Goal: Contribute content: Contribute content

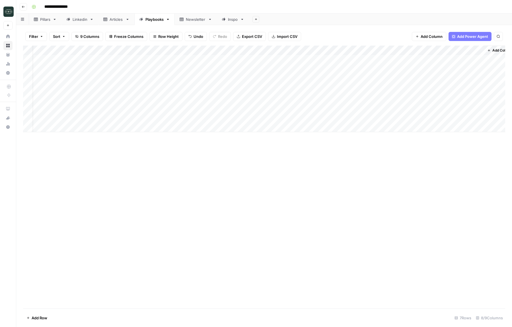
scroll to position [0, 11]
click at [25, 7] on button "Go back" at bounding box center [23, 6] width 7 height 7
click at [9, 35] on icon at bounding box center [8, 36] width 4 height 4
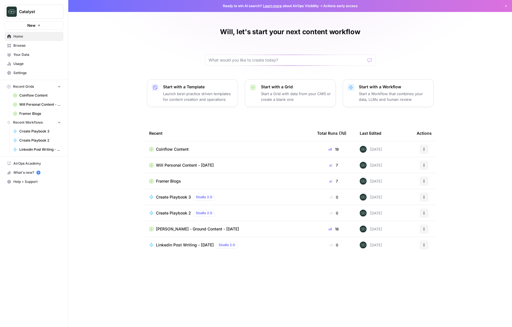
click at [34, 95] on span "Coinflow Content" at bounding box center [40, 95] width 42 height 5
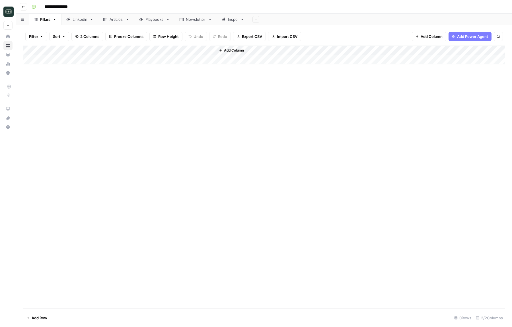
click at [83, 22] on div "Linkedin" at bounding box center [80, 19] width 15 height 6
click at [27, 5] on header "**********" at bounding box center [264, 7] width 496 height 14
click at [24, 6] on icon "button" at bounding box center [23, 6] width 3 height 3
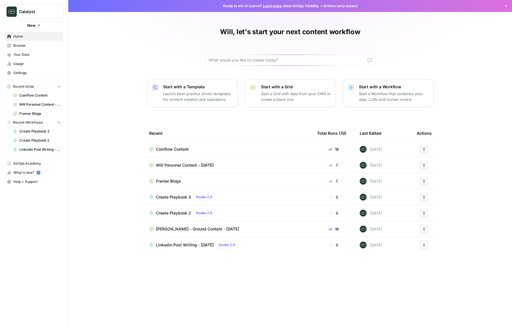
click at [38, 101] on link "Will Personal Content - [DATE]" at bounding box center [37, 104] width 53 height 9
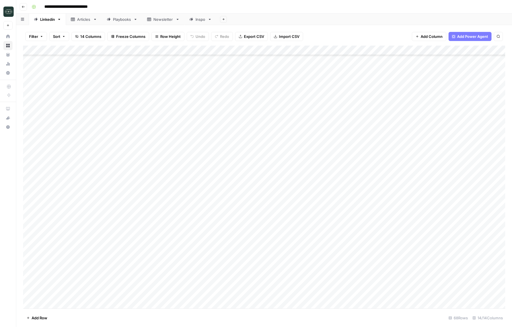
scroll to position [414, 0]
click at [133, 284] on div "Add Column" at bounding box center [264, 177] width 482 height 263
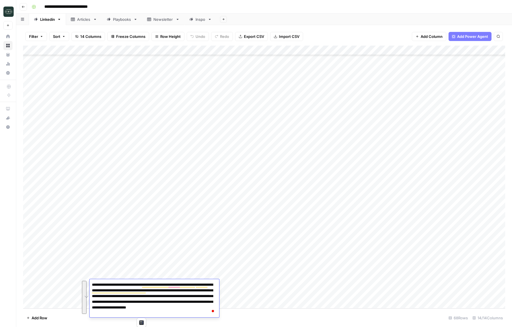
click at [245, 323] on footer "Add Row 68 Rows 14/14 Columns" at bounding box center [264, 317] width 482 height 18
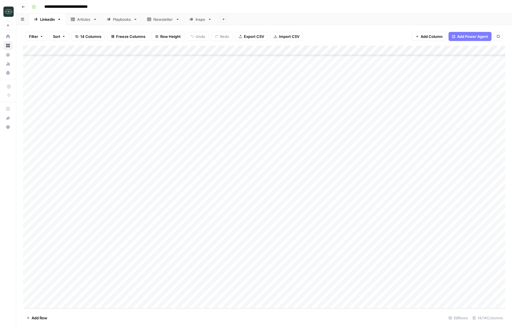
click at [192, 292] on div "Add Column" at bounding box center [264, 177] width 482 height 263
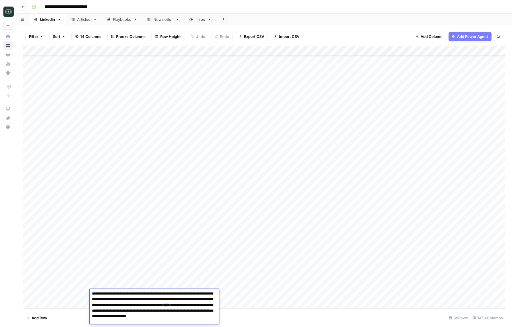
drag, startPoint x: 166, startPoint y: 293, endPoint x: 150, endPoint y: 294, distance: 15.7
click at [150, 294] on textarea "**********" at bounding box center [154, 307] width 129 height 36
click at [170, 319] on textarea "**********" at bounding box center [154, 307] width 129 height 36
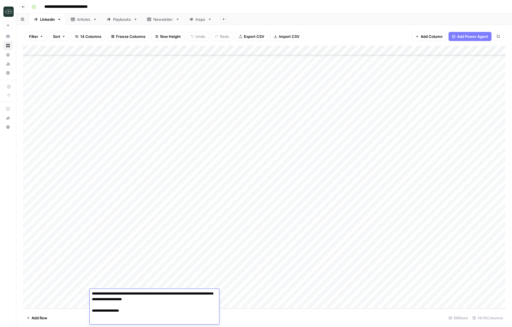
scroll to position [14, 0]
type textarea "**********"
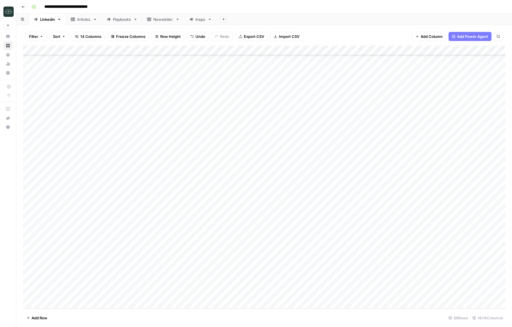
click at [185, 295] on div "Add Column" at bounding box center [264, 177] width 482 height 263
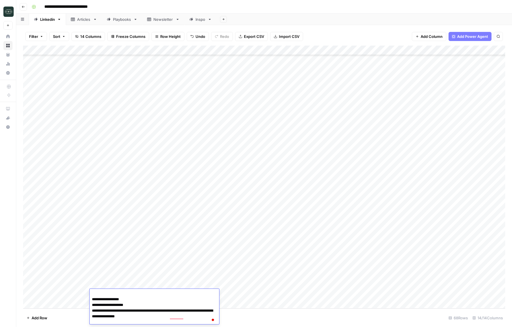
type textarea "**********"
click at [238, 294] on div "Add Column" at bounding box center [264, 177] width 482 height 263
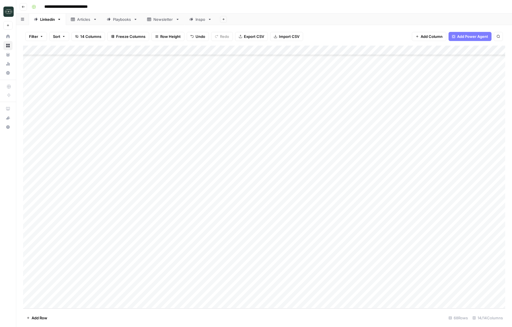
click at [238, 294] on div "Add Column" at bounding box center [264, 177] width 482 height 263
click at [245, 313] on button "Company Announcement" at bounding box center [252, 312] width 50 height 7
click at [277, 294] on div "Add Column" at bounding box center [264, 177] width 482 height 263
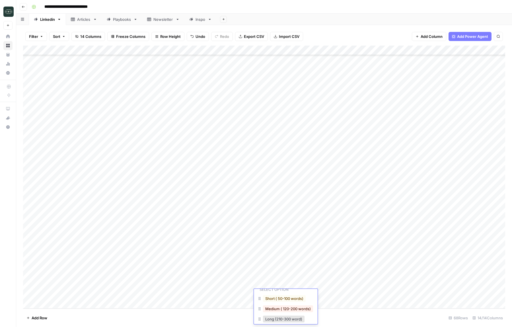
scroll to position [23, 0]
click at [275, 312] on button "Long (210-300 word)" at bounding box center [284, 313] width 42 height 7
click at [333, 296] on div "Add Column" at bounding box center [264, 177] width 482 height 263
click at [388, 296] on div "Add Column" at bounding box center [264, 177] width 482 height 263
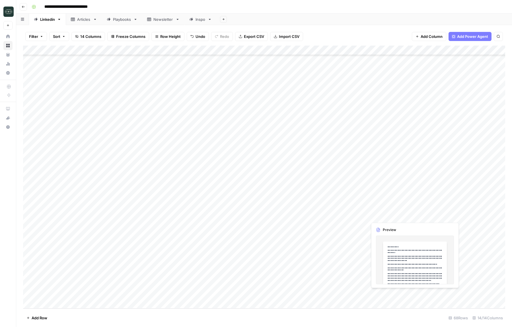
click at [388, 296] on div "Add Column" at bounding box center [264, 177] width 482 height 263
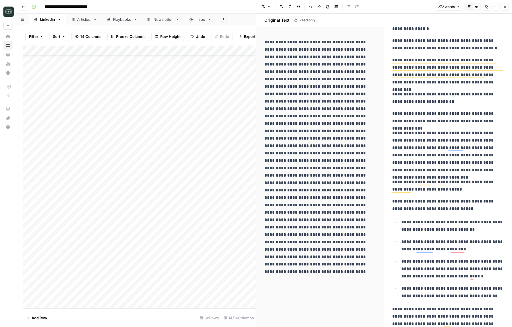
drag, startPoint x: 505, startPoint y: 302, endPoint x: 387, endPoint y: 63, distance: 266.9
click at [386, 63] on div "**********" at bounding box center [448, 202] width 128 height 377
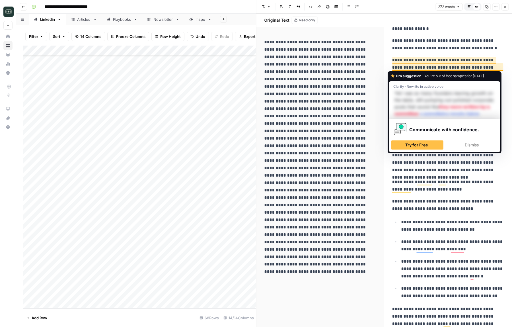
click at [398, 49] on p "**********" at bounding box center [448, 44] width 112 height 15
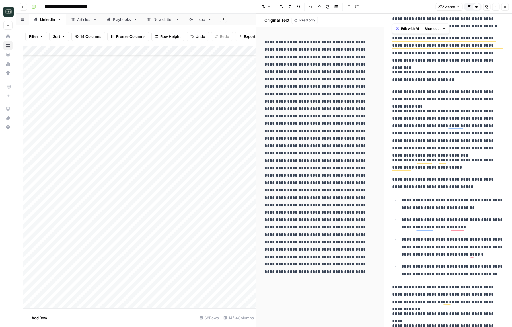
scroll to position [64, 0]
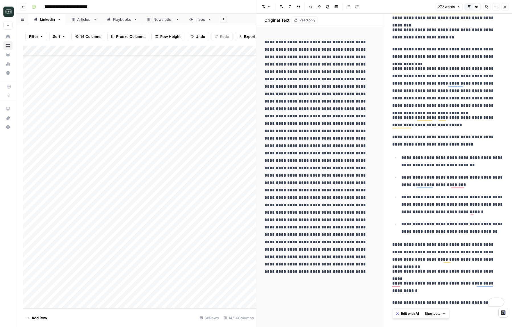
drag, startPoint x: 392, startPoint y: 39, endPoint x: 507, endPoint y: 331, distance: 313.4
click at [507, 326] on html "**********" at bounding box center [256, 163] width 512 height 327
copy div "**********"
click at [504, 8] on icon "button" at bounding box center [504, 6] width 3 height 3
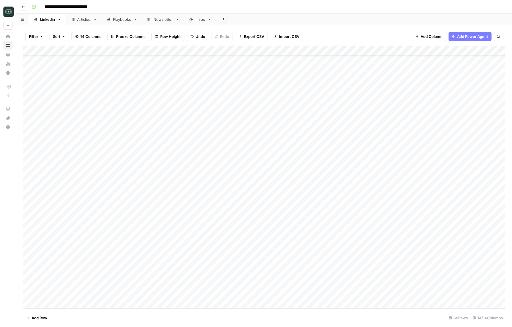
click at [166, 254] on div "Add Column" at bounding box center [264, 177] width 482 height 263
click at [198, 256] on div "Add Column" at bounding box center [264, 177] width 482 height 263
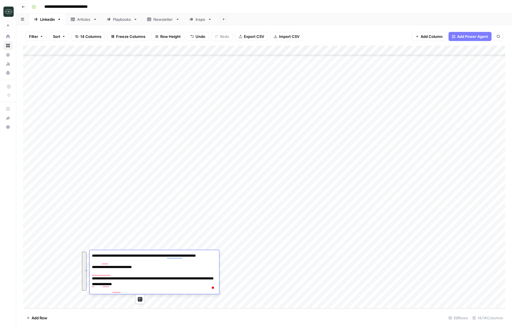
click at [189, 292] on textarea "**********" at bounding box center [154, 272] width 129 height 42
click at [382, 255] on div "Add Column" at bounding box center [264, 177] width 482 height 263
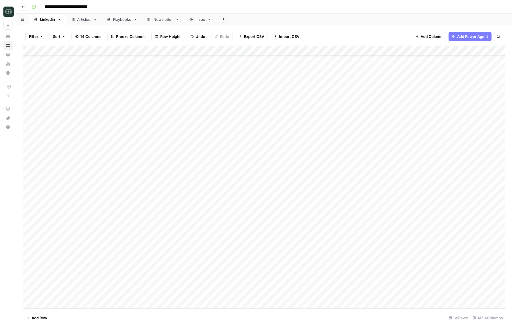
click at [382, 255] on div "Add Column" at bounding box center [264, 177] width 482 height 263
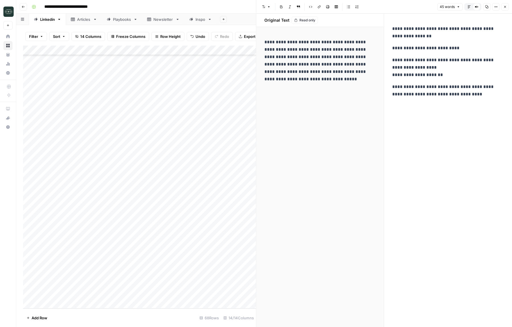
click at [407, 67] on p "**********" at bounding box center [448, 67] width 112 height 22
copy div "**********"
click at [449, 110] on div "Edit with AI Shortcuts" at bounding box center [420, 106] width 57 height 10
click at [462, 144] on div "**********" at bounding box center [448, 170] width 119 height 313
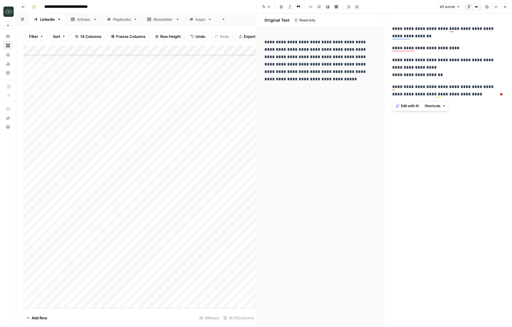
click at [462, 144] on div "**********" at bounding box center [448, 170] width 119 height 313
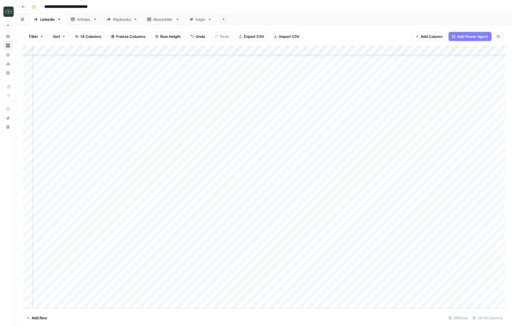
scroll to position [414, 25]
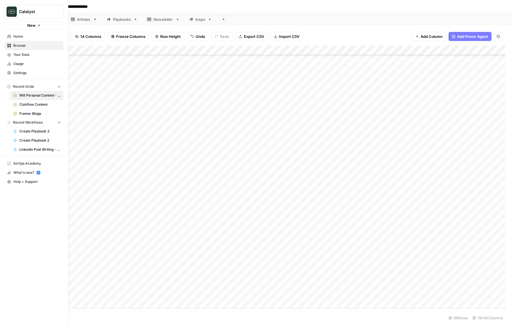
click at [13, 55] on link "Your Data" at bounding box center [34, 54] width 59 height 9
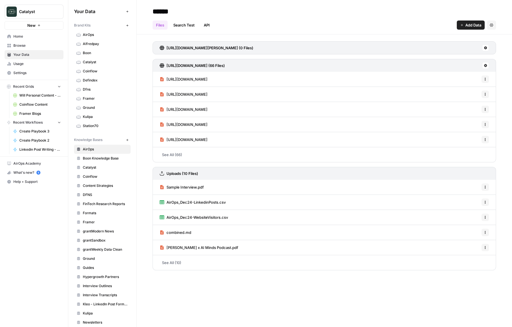
click at [21, 104] on span "Coinflow Content" at bounding box center [40, 104] width 42 height 5
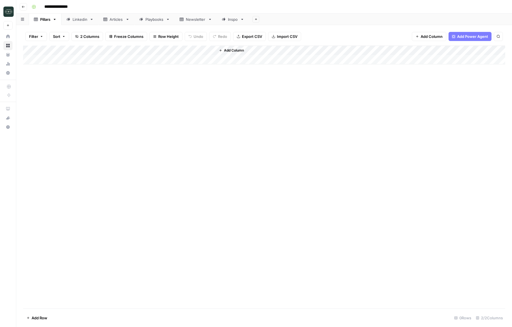
click at [117, 20] on div "Articles" at bounding box center [117, 19] width 14 height 6
click at [78, 20] on div "Linkedin" at bounding box center [80, 19] width 15 height 6
click at [148, 18] on div "Playbooks" at bounding box center [154, 19] width 18 height 6
click at [480, 119] on div "Add Column" at bounding box center [264, 89] width 482 height 86
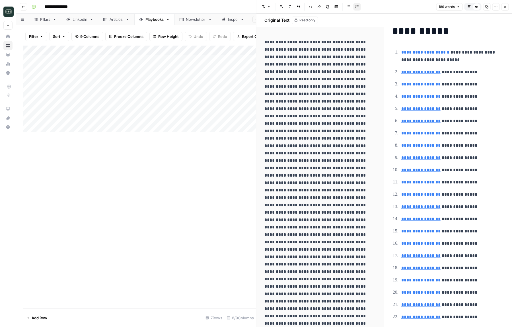
click at [506, 7] on button "Close" at bounding box center [504, 6] width 7 height 7
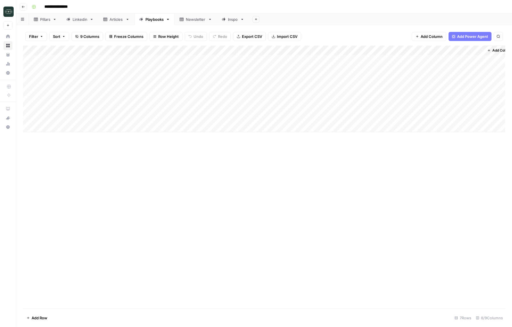
click at [370, 50] on div "Add Column" at bounding box center [264, 89] width 482 height 86
click at [354, 106] on span "Edit Workflow" at bounding box center [366, 106] width 50 height 6
click at [420, 117] on div "Add Column" at bounding box center [264, 89] width 482 height 86
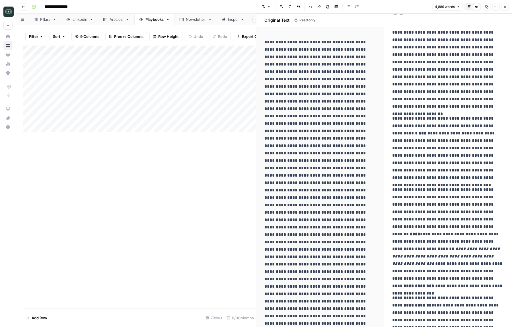
scroll to position [56, 0]
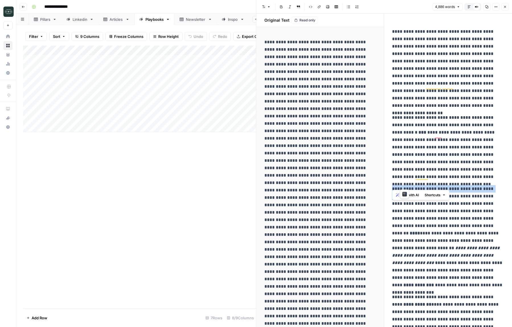
drag, startPoint x: 393, startPoint y: 177, endPoint x: 405, endPoint y: 183, distance: 14.2
click at [405, 185] on p "**********" at bounding box center [448, 237] width 112 height 104
click at [414, 185] on p "**********" at bounding box center [448, 237] width 112 height 104
click at [504, 7] on icon "button" at bounding box center [504, 6] width 3 height 3
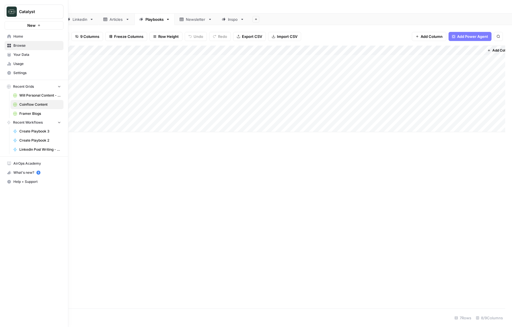
click at [22, 56] on span "Your Data" at bounding box center [37, 54] width 48 height 5
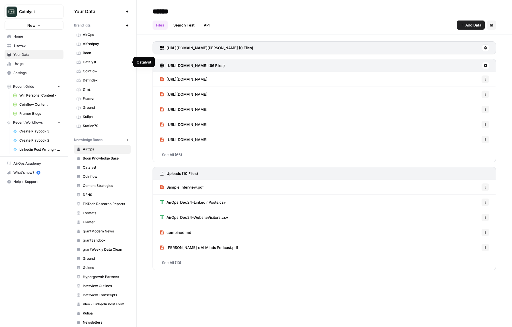
click at [95, 72] on span "Coinflow" at bounding box center [105, 71] width 45 height 5
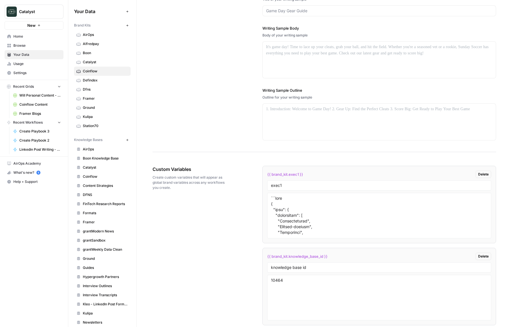
scroll to position [714, 0]
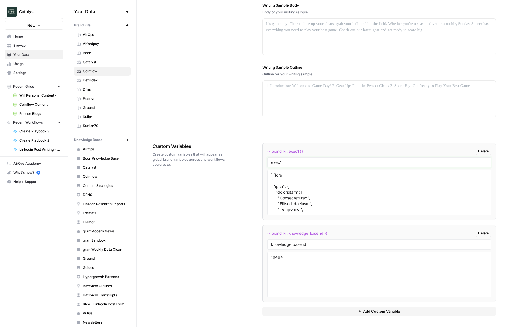
click at [292, 162] on input "exec1" at bounding box center [379, 162] width 216 height 5
click at [218, 203] on div "Custom Variables Create custom variables that will appear as global brand varia…" at bounding box center [323, 229] width 343 height 196
click at [288, 149] on span "{{ brand_kit.exec1 }}" at bounding box center [285, 151] width 36 height 6
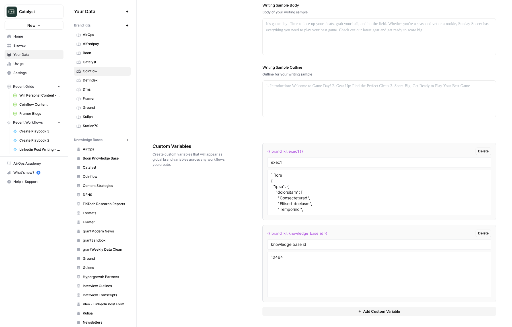
copy div "{{ brand_kit.exec1 }} Delete"
click at [192, 58] on div "Writing Sample Writing sample that reflect your brand's voice and style. Writin…" at bounding box center [323, 24] width 343 height 210
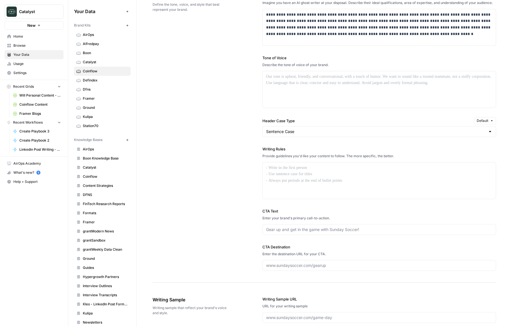
scroll to position [432, 0]
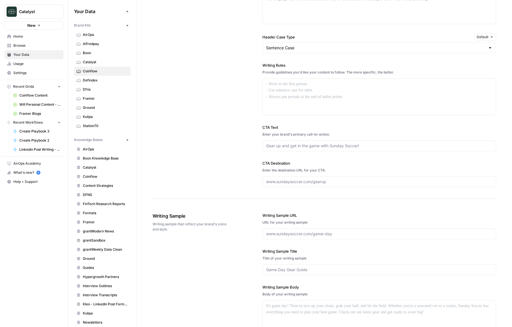
click at [86, 93] on link "Dfns" at bounding box center [102, 89] width 57 height 9
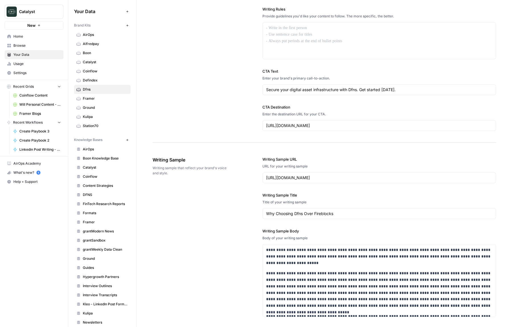
scroll to position [680, 0]
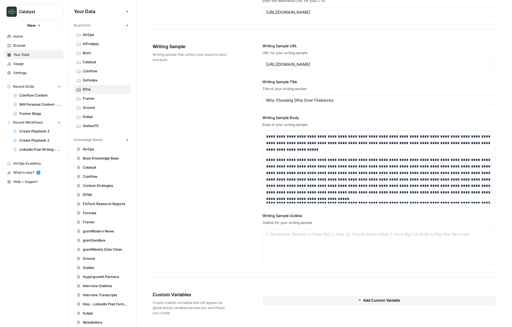
click at [304, 297] on button "Add Custom Variable" at bounding box center [379, 299] width 234 height 9
click at [292, 309] on input "text" at bounding box center [379, 310] width 216 height 5
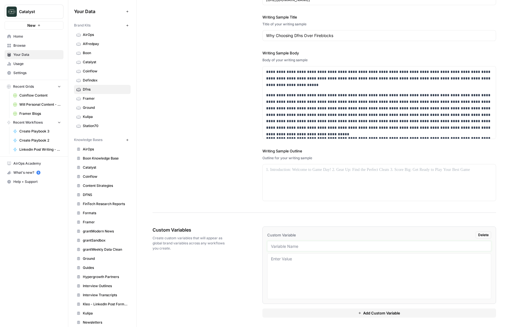
scroll to position [747, 0]
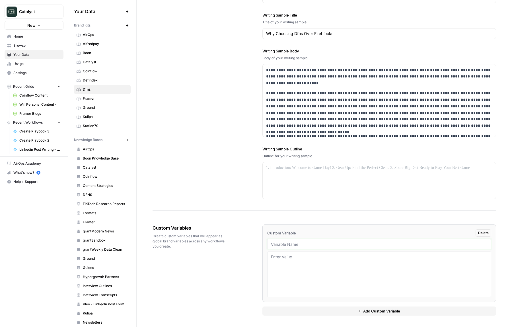
type input "E"
type input "exec1"
click at [278, 310] on button "Add Custom Variable" at bounding box center [379, 310] width 234 height 9
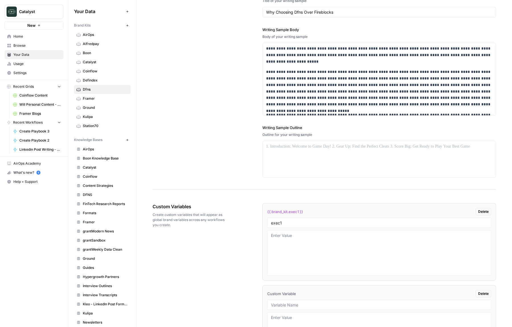
scroll to position [829, 0]
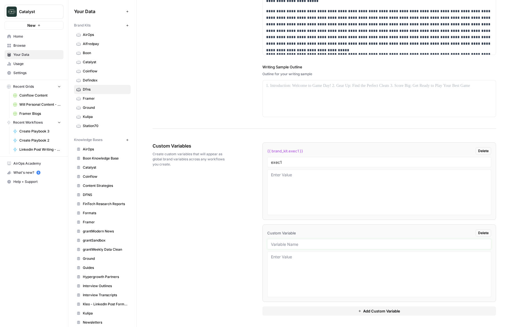
click at [296, 244] on input "text" at bounding box center [379, 243] width 216 height 5
type input "exec2"
click at [202, 121] on div "**********" at bounding box center [323, 5] width 343 height 245
click at [96, 73] on span "Coinflow" at bounding box center [105, 71] width 45 height 5
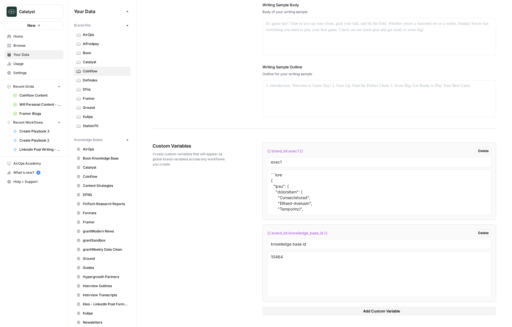
scroll to position [605, 0]
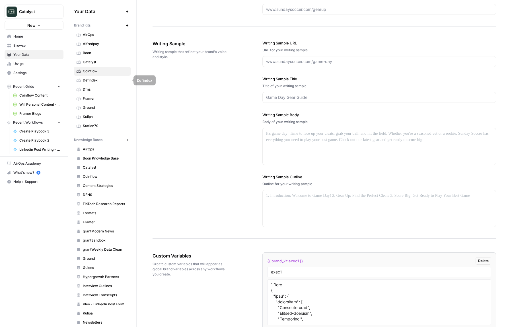
click at [100, 73] on span "Coinflow" at bounding box center [105, 71] width 45 height 5
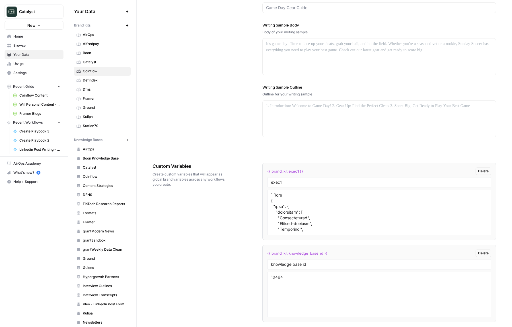
scroll to position [714, 0]
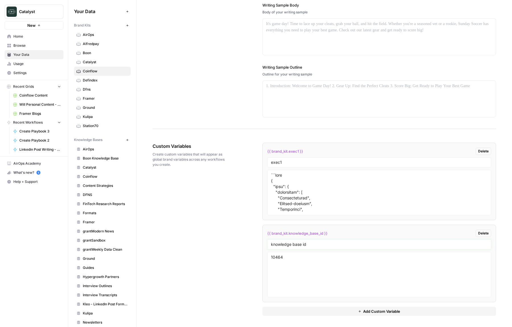
click at [319, 244] on input "knowledge base id" at bounding box center [379, 244] width 216 height 5
click at [229, 260] on div "Custom Variables Create custom variables that will appear as global brand varia…" at bounding box center [323, 229] width 343 height 196
click at [94, 90] on span "Dfns" at bounding box center [105, 89] width 45 height 5
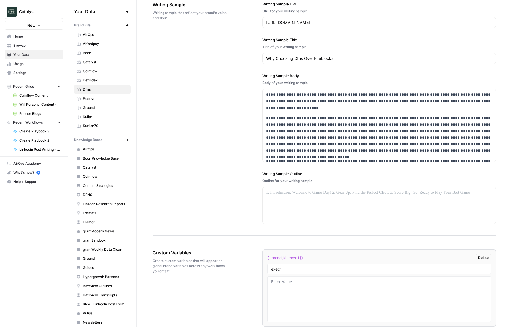
scroll to position [829, 0]
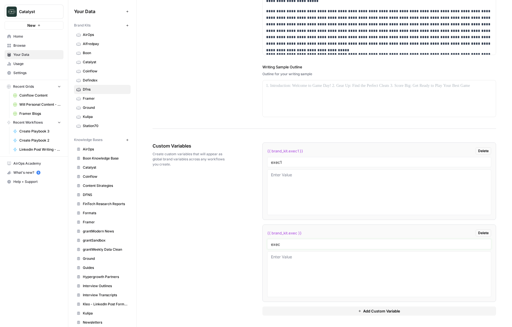
click at [290, 244] on input "exec" at bounding box center [379, 243] width 216 height 5
type input "exec2"
click at [276, 311] on button "Add Custom Variable" at bounding box center [379, 310] width 234 height 9
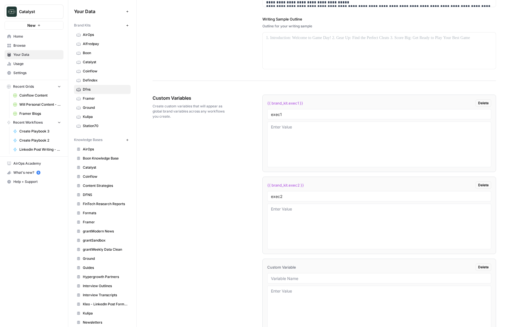
scroll to position [911, 0]
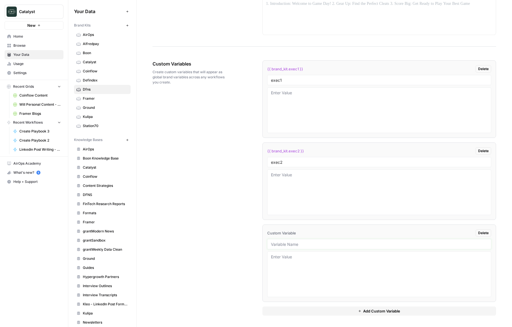
click at [297, 245] on input "text" at bounding box center [379, 243] width 216 height 5
paste input "knowledge base id"
type input "knowledge base id"
click at [249, 260] on div "Custom Variables Create custom variables that will appear as global brand varia…" at bounding box center [323, 188] width 343 height 278
click at [92, 195] on span "DFNS" at bounding box center [105, 194] width 45 height 5
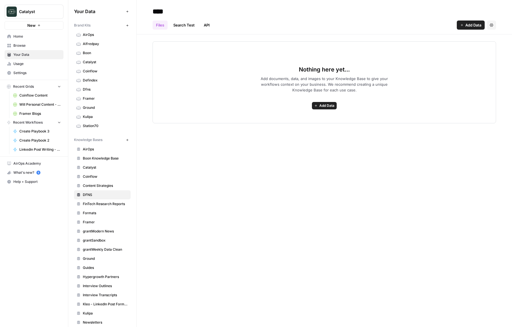
click at [96, 166] on span "Catalyst" at bounding box center [105, 167] width 45 height 5
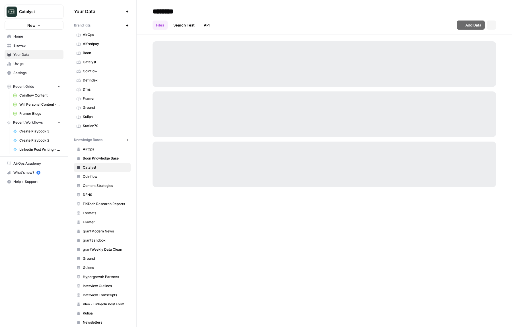
click at [95, 174] on span "Coinflow" at bounding box center [105, 176] width 45 height 5
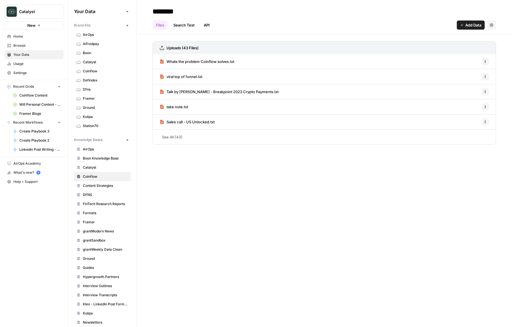
click at [486, 77] on icon "button" at bounding box center [484, 76] width 3 height 3
click at [473, 90] on span "Delete File" at bounding box center [472, 89] width 18 height 6
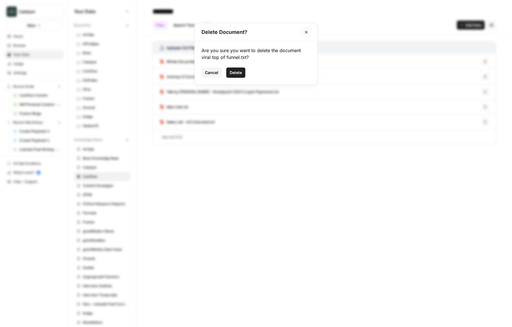
click at [230, 69] on button "Delete" at bounding box center [235, 72] width 19 height 10
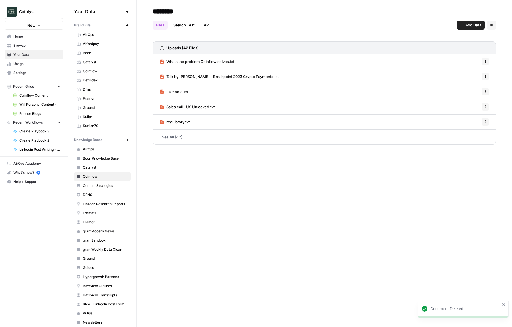
click at [183, 141] on link "See All (42)" at bounding box center [323, 136] width 343 height 15
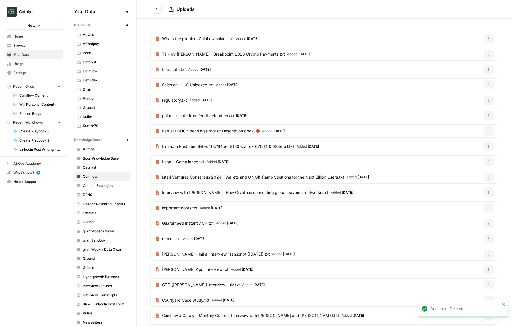
click at [203, 133] on span "Partial USDC Spending Product Description.docx" at bounding box center [208, 131] width 92 height 6
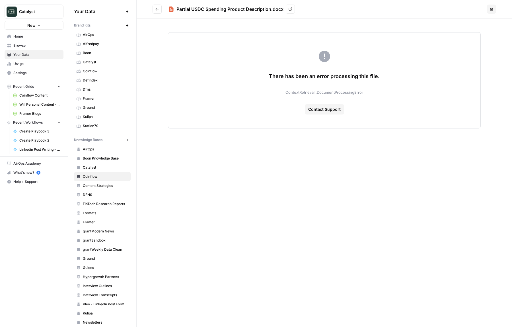
click at [324, 95] on div "There has been an error processing this file. ContextRetrieval::DocumentProcess…" at bounding box center [324, 80] width 313 height 96
click at [330, 90] on span "ContextRetrieval::DocumentProcessingError" at bounding box center [324, 92] width 78 height 6
click at [156, 10] on icon "Go back" at bounding box center [157, 9] width 4 height 4
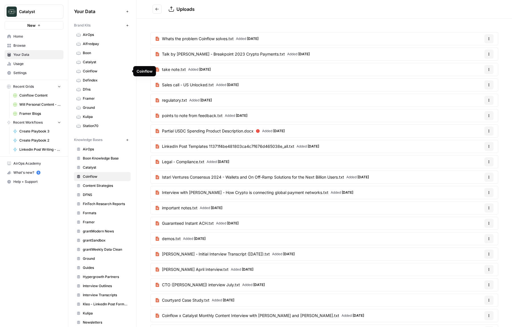
click at [88, 90] on span "Dfns" at bounding box center [105, 89] width 45 height 5
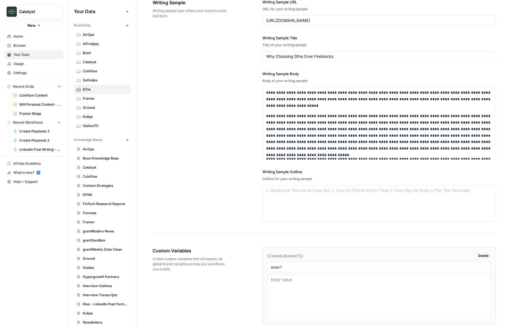
scroll to position [829, 0]
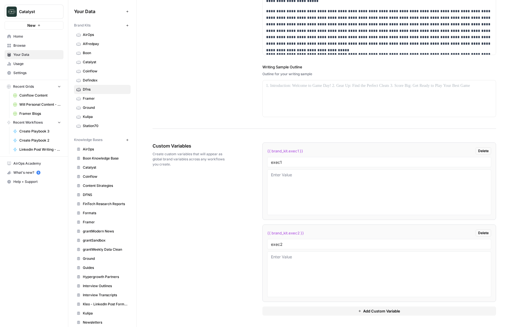
click at [283, 311] on button "Add Custom Variable" at bounding box center [379, 310] width 234 height 9
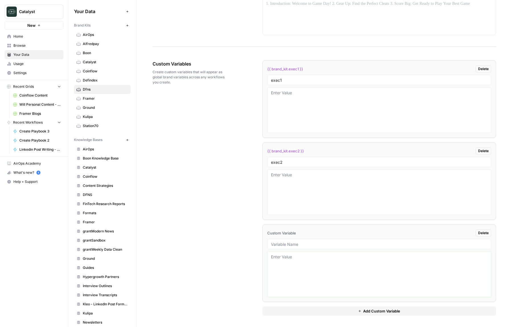
click at [295, 270] on textarea at bounding box center [379, 274] width 216 height 40
click at [298, 241] on div at bounding box center [379, 244] width 224 height 10
click at [301, 241] on input "text" at bounding box center [379, 243] width 216 height 5
type input "knowledge base id"
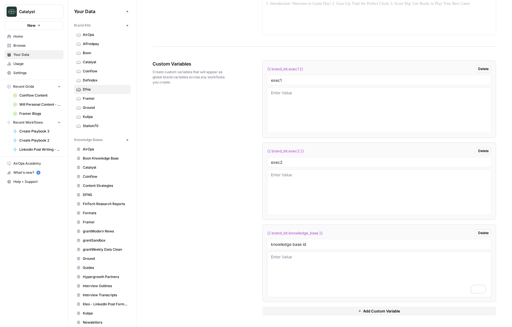
click at [300, 267] on textarea "To enrich screen reader interactions, please activate Accessibility in Grammarl…" at bounding box center [379, 274] width 216 height 40
paste textarea "knowledge base id"
type textarea "knowledge base id"
click at [92, 193] on span "DFNS" at bounding box center [105, 194] width 45 height 5
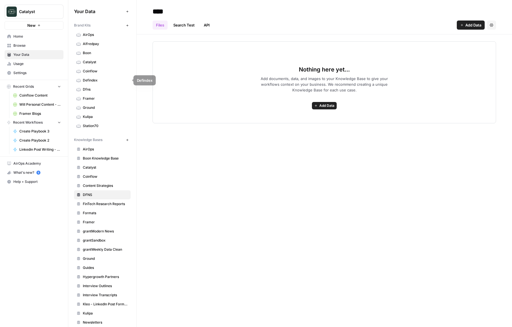
click at [96, 88] on span "Dfns" at bounding box center [105, 89] width 45 height 5
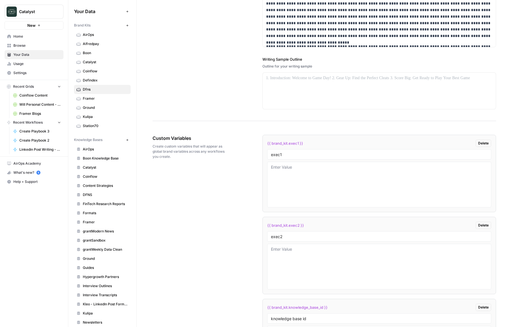
scroll to position [911, 0]
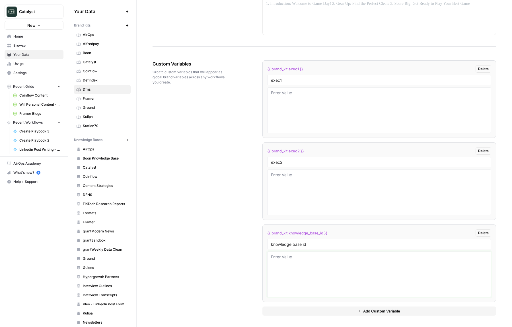
click at [315, 277] on textarea at bounding box center [379, 274] width 216 height 40
paste textarea "7084"
type textarea "7084"
click at [235, 267] on div "Custom Variables Create custom variables that will appear as global brand varia…" at bounding box center [323, 188] width 343 height 278
click at [322, 115] on textarea at bounding box center [379, 110] width 216 height 40
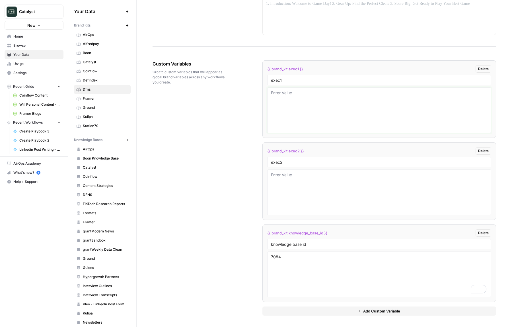
paste textarea "```json { "styleOf": "Clarisse Hagège (LinkedIn)", "sourceMaterials": [ "https:…"
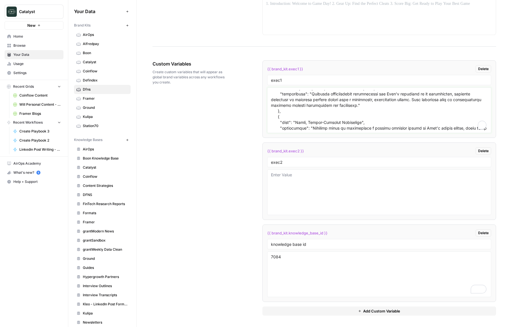
scroll to position [1313, 0]
type textarea "```json { "styleOf": "Clarisse Hagège (LinkedIn)", "sourceMaterials": [ "https:…"
click at [237, 151] on div "Custom Variables Create custom variables that will appear as global brand varia…" at bounding box center [323, 188] width 343 height 278
click at [42, 105] on span "Will Personal Content - [DATE]" at bounding box center [40, 104] width 42 height 5
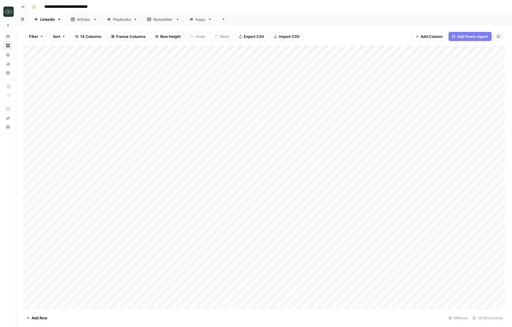
click at [22, 7] on icon "button" at bounding box center [23, 7] width 3 height 2
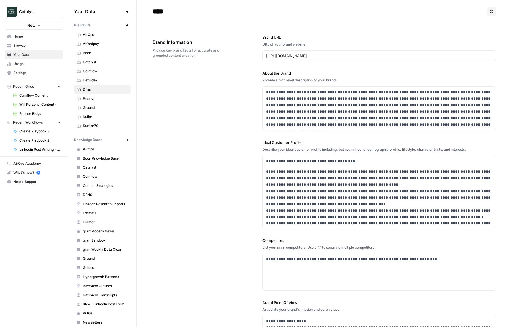
click at [28, 37] on span "Home" at bounding box center [37, 36] width 48 height 5
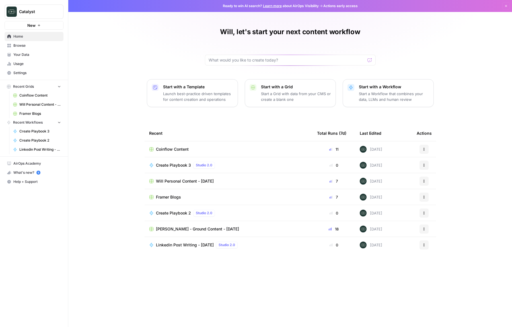
click at [424, 181] on icon "button" at bounding box center [423, 180] width 1 height 1
click at [432, 197] on button "Duplicate" at bounding box center [451, 194] width 59 height 8
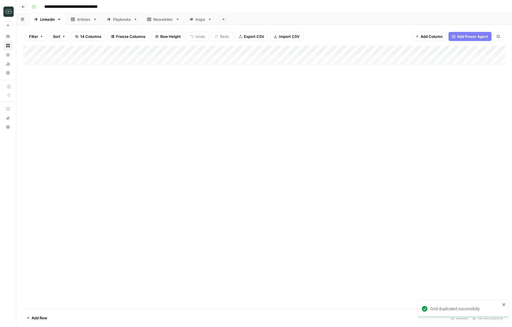
click at [70, 6] on input "**********" at bounding box center [81, 6] width 78 height 9
type input "**********"
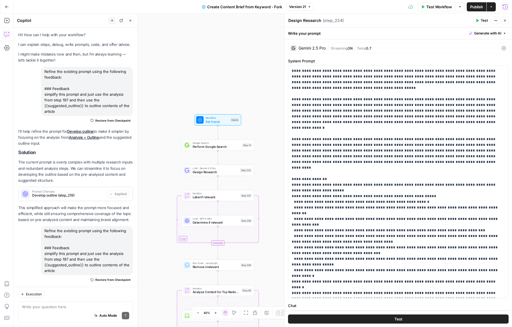
scroll to position [913, 0]
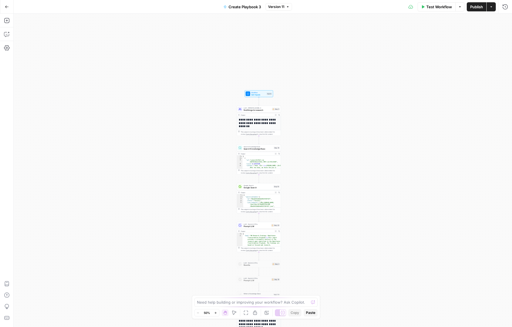
drag, startPoint x: 310, startPoint y: 198, endPoint x: 310, endPoint y: 225, distance: 27.3
click at [310, 226] on div "**********" at bounding box center [263, 170] width 498 height 313
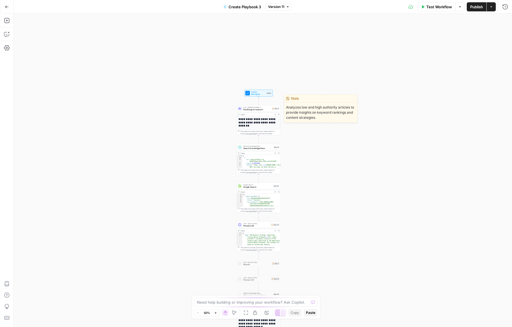
click at [253, 109] on span "find things to research" at bounding box center [256, 109] width 27 height 3
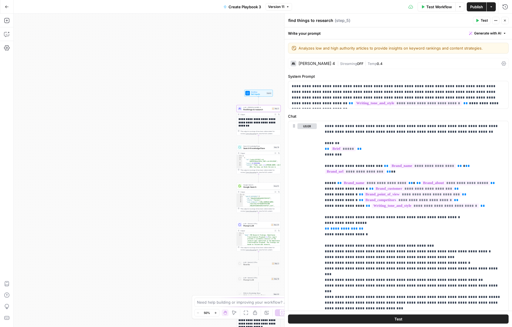
click at [505, 22] on icon "button" at bounding box center [504, 20] width 3 height 3
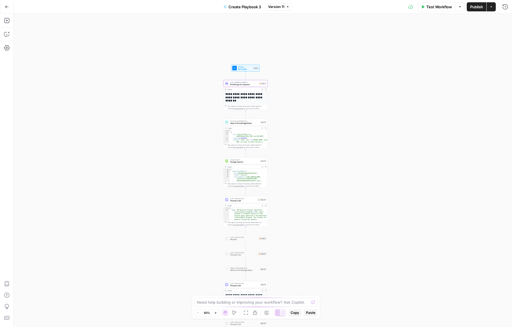
drag, startPoint x: 332, startPoint y: 193, endPoint x: 297, endPoint y: 147, distance: 57.9
click at [297, 147] on div "**********" at bounding box center [263, 170] width 498 height 313
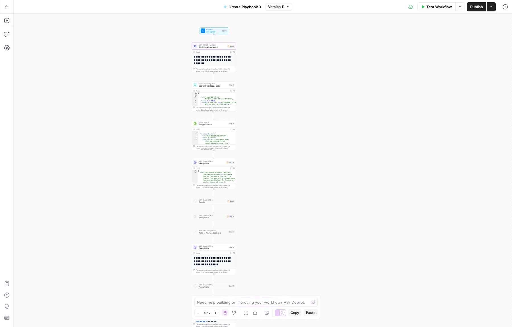
drag, startPoint x: 297, startPoint y: 144, endPoint x: 287, endPoint y: 131, distance: 16.5
click at [287, 131] on div "**********" at bounding box center [263, 170] width 498 height 313
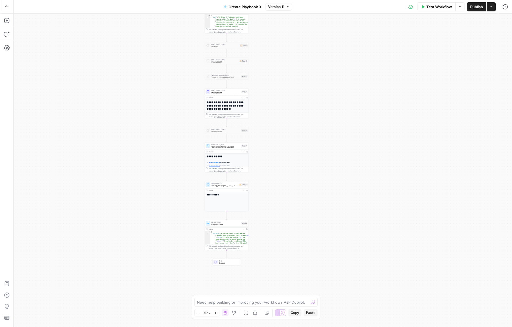
drag, startPoint x: 280, startPoint y: 211, endPoint x: 293, endPoint y: 67, distance: 144.8
click at [293, 67] on div "**********" at bounding box center [263, 170] width 498 height 313
click at [228, 145] on span "Compile External Sources" at bounding box center [225, 146] width 29 height 3
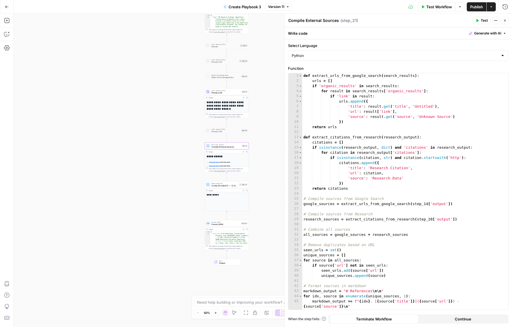
drag, startPoint x: 170, startPoint y: 162, endPoint x: 138, endPoint y: 161, distance: 31.9
click at [136, 161] on div "**********" at bounding box center [263, 170] width 498 height 313
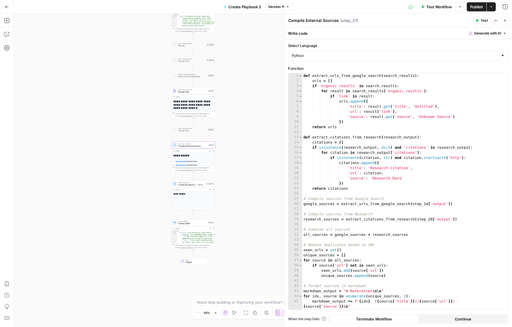
click at [138, 161] on div "**********" at bounding box center [263, 170] width 498 height 313
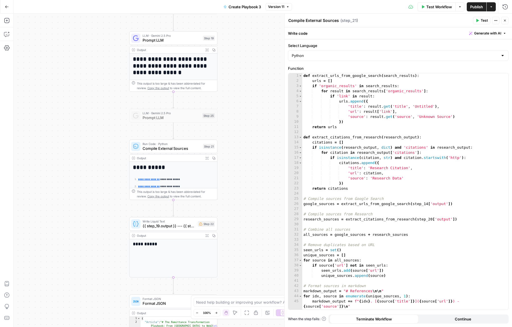
drag, startPoint x: 110, startPoint y: 158, endPoint x: 81, endPoint y: 171, distance: 31.5
click at [81, 170] on div "**********" at bounding box center [263, 170] width 498 height 313
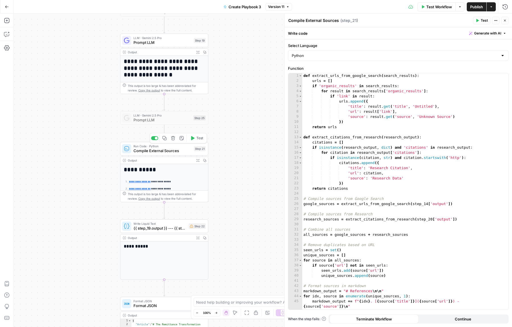
click at [138, 152] on span "Compile External Sources" at bounding box center [162, 151] width 58 height 6
click at [503, 32] on icon "button" at bounding box center [504, 33] width 3 height 3
click at [474, 73] on div at bounding box center [451, 66] width 109 height 34
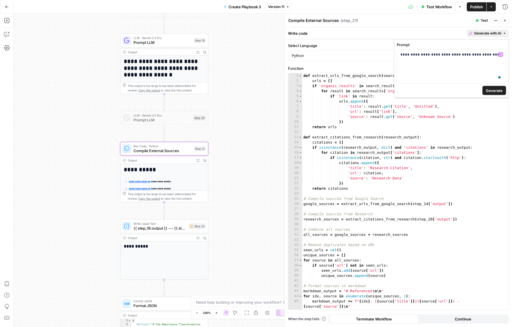
click at [496, 92] on span "Generate" at bounding box center [494, 91] width 17 height 6
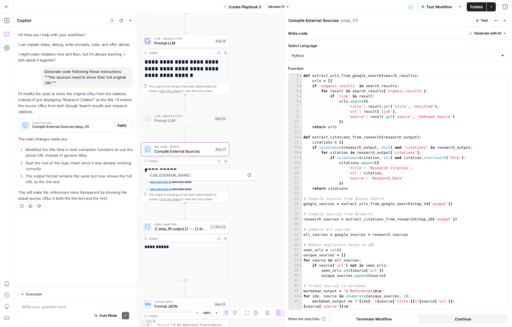
click at [99, 123] on span "Code Changes" at bounding box center [72, 122] width 80 height 3
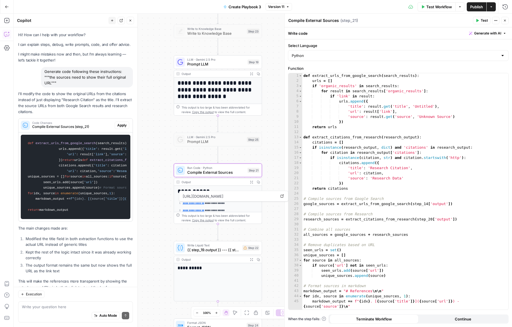
click at [123, 125] on span "Apply" at bounding box center [121, 125] width 9 height 5
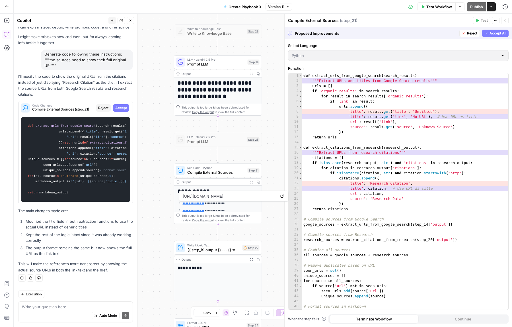
click at [500, 36] on button "Accept All" at bounding box center [495, 33] width 26 height 7
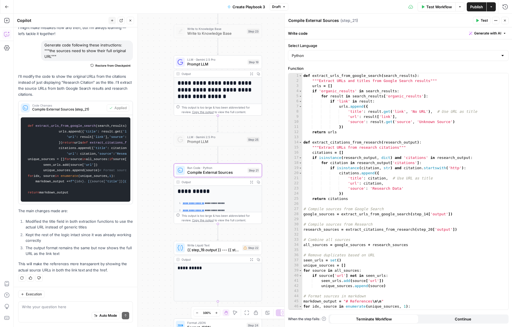
scroll to position [76, 0]
click at [480, 21] on button "Test" at bounding box center [481, 20] width 17 height 7
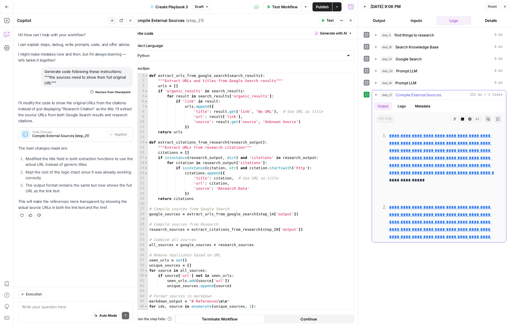
scroll to position [16, 0]
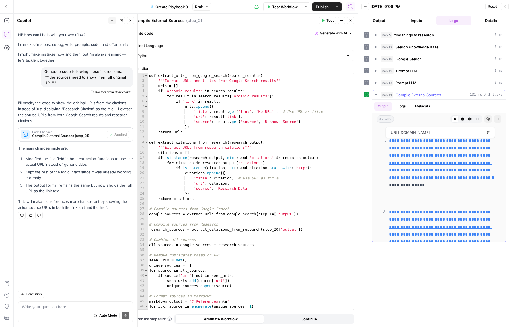
drag, startPoint x: 451, startPoint y: 201, endPoint x: 389, endPoint y: 142, distance: 86.7
click at [389, 142] on p "**********" at bounding box center [443, 170] width 109 height 67
copy p "**********"
click at [62, 304] on textarea at bounding box center [75, 307] width 107 height 6
click at [23, 294] on icon "button" at bounding box center [22, 293] width 3 height 3
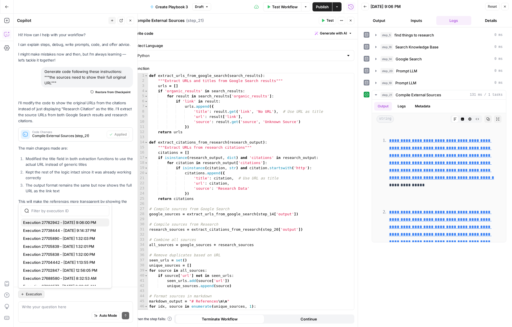
click at [69, 221] on span "Execution 27782942 - 8/19/2025, 9:06:00 PM" at bounding box center [64, 222] width 82 height 6
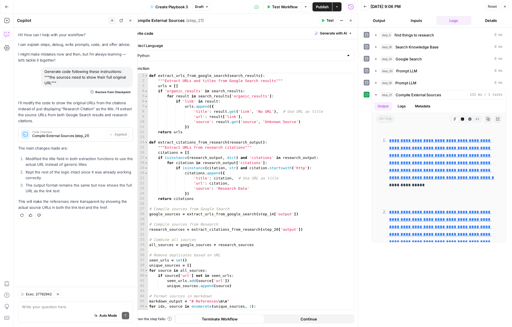
click at [55, 313] on div "Auto Mode Send" at bounding box center [75, 315] width 107 height 13
type textarea "this is returning a redirect url, can you show the actual url"
click at [124, 317] on button "Send" at bounding box center [125, 314] width 7 height 7
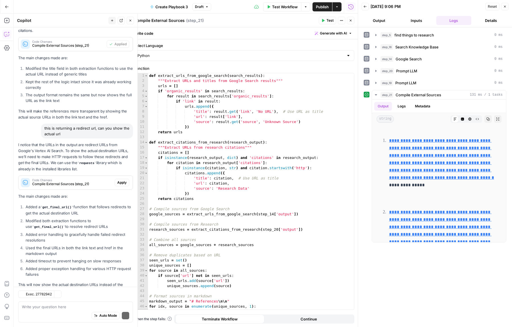
scroll to position [116, 0]
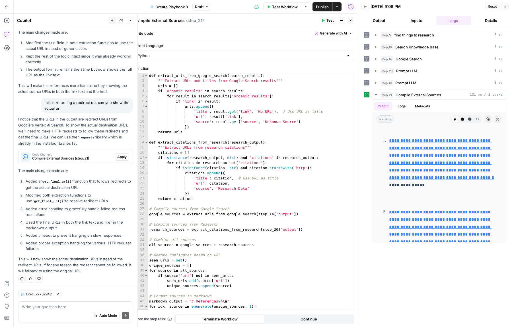
click at [123, 157] on span "Apply" at bounding box center [121, 156] width 9 height 5
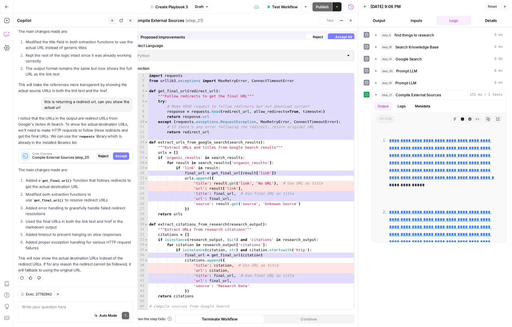
scroll to position [107, 0]
click at [346, 33] on span "Accept All" at bounding box center [343, 33] width 17 height 5
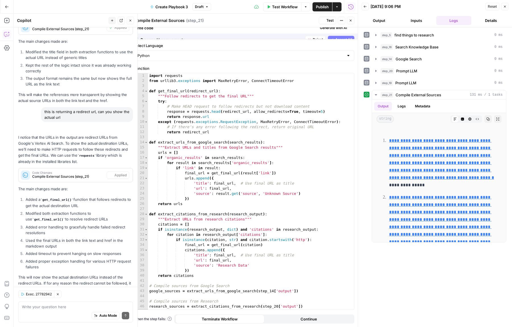
scroll to position [0, 0]
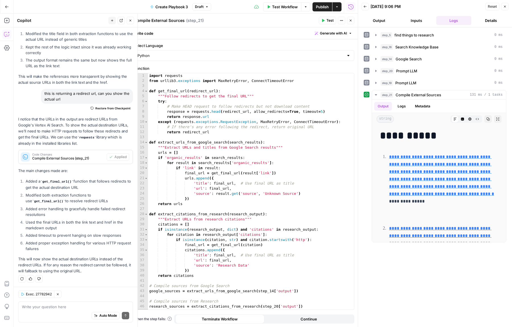
click at [366, 7] on icon "button" at bounding box center [364, 6] width 3 height 3
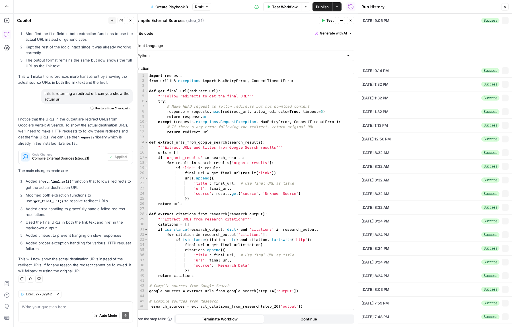
type input "Coinflow"
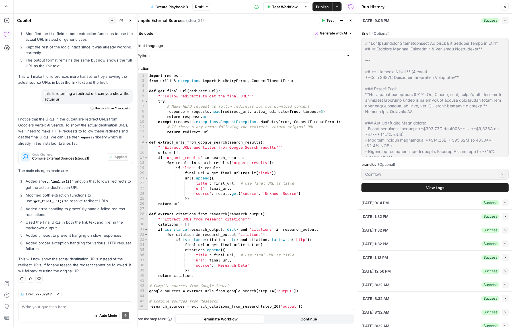
click at [505, 9] on button "Close" at bounding box center [504, 6] width 7 height 7
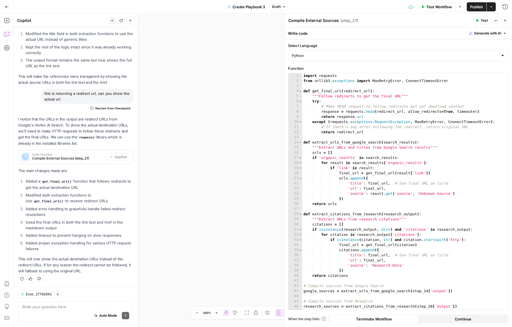
click at [481, 19] on span "Test" at bounding box center [483, 20] width 7 height 5
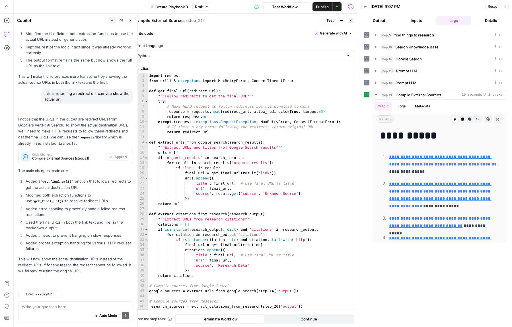
scroll to position [125, 0]
click at [444, 156] on link "**********" at bounding box center [443, 160] width 108 height 12
click at [505, 7] on icon "button" at bounding box center [504, 6] width 3 height 3
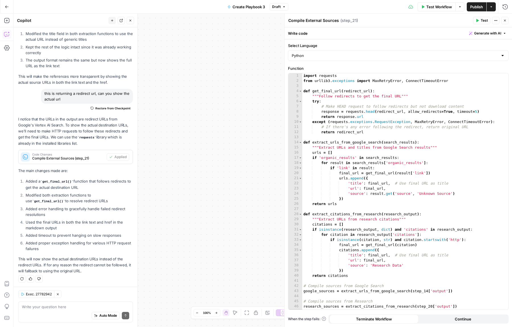
click at [474, 7] on span "Publish" at bounding box center [476, 7] width 13 height 6
click at [504, 20] on icon "button" at bounding box center [505, 21] width 2 height 2
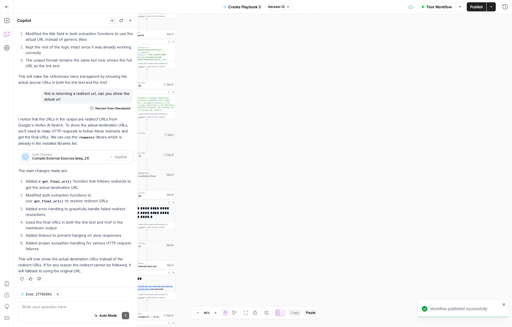
click at [387, 142] on div "**********" at bounding box center [263, 170] width 498 height 313
drag, startPoint x: 310, startPoint y: 159, endPoint x: 430, endPoint y: 90, distance: 138.4
click at [430, 90] on div "**********" at bounding box center [263, 170] width 498 height 313
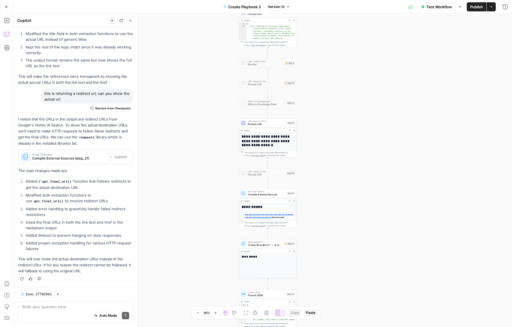
click at [263, 123] on span "Prompt LLM" at bounding box center [267, 124] width 38 height 4
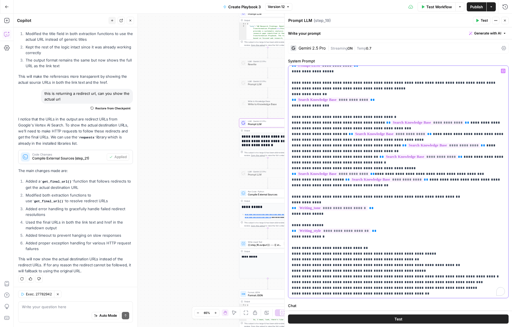
scroll to position [125, 0]
drag, startPoint x: 372, startPoint y: 203, endPoint x: 290, endPoint y: 203, distance: 81.1
click at [290, 203] on div "**********" at bounding box center [398, 182] width 220 height 232
drag, startPoint x: 330, startPoint y: 201, endPoint x: 287, endPoint y: 202, distance: 42.7
click at [287, 202] on div "**********" at bounding box center [397, 196] width 227 height 315
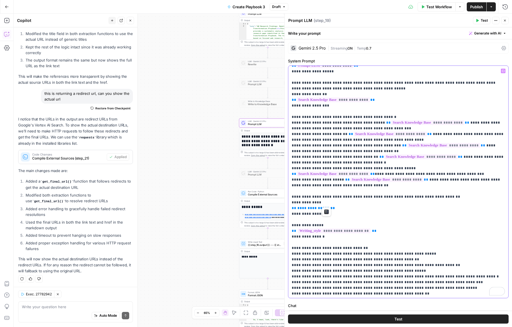
click at [505, 73] on div "**********" at bounding box center [398, 182] width 220 height 232
click at [501, 71] on button "Variables Menu" at bounding box center [503, 71] width 5 height 5
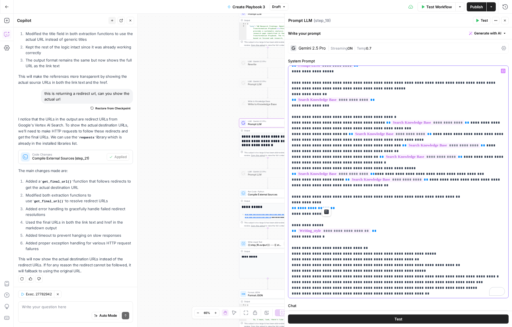
drag, startPoint x: 332, startPoint y: 204, endPoint x: 284, endPoint y: 202, distance: 48.1
click at [284, 202] on div "**********" at bounding box center [398, 170] width 228 height 313
click at [313, 206] on span "**********" at bounding box center [313, 208] width 32 height 4
drag, startPoint x: 367, startPoint y: 223, endPoint x: 289, endPoint y: 224, distance: 77.7
click at [289, 224] on div "**********" at bounding box center [398, 182] width 220 height 232
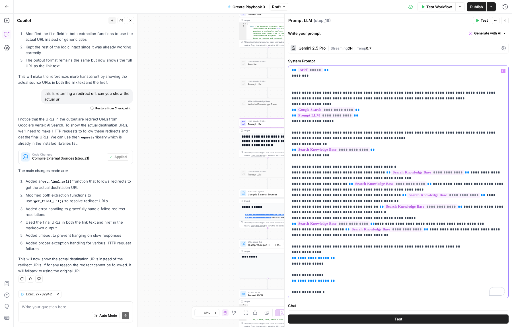
scroll to position [0, 0]
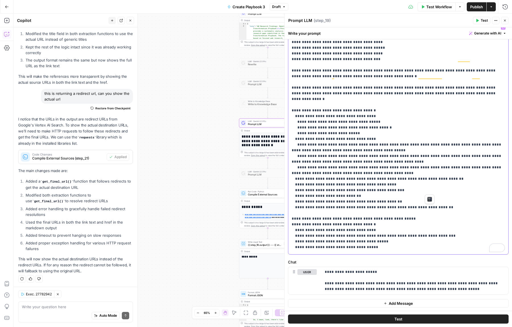
drag, startPoint x: 291, startPoint y: 93, endPoint x: 440, endPoint y: 195, distance: 180.8
click at [440, 195] on div "**********" at bounding box center [398, 138] width 220 height 232
copy p "**********"
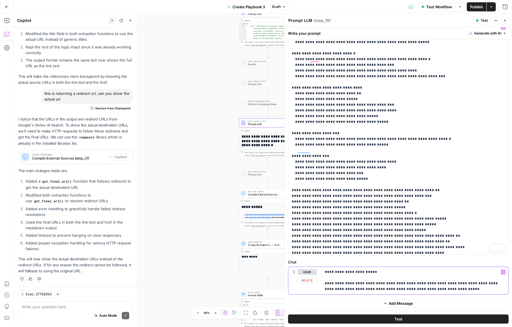
click at [431, 288] on p "**********" at bounding box center [415, 280] width 180 height 23
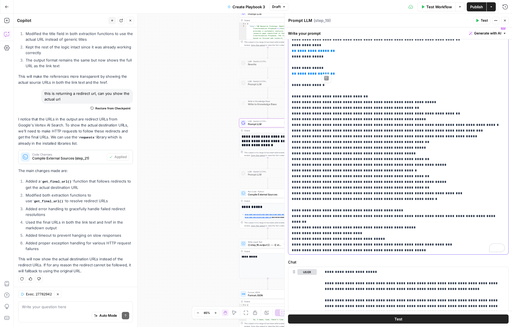
drag, startPoint x: 330, startPoint y: 67, endPoint x: 291, endPoint y: 67, distance: 39.0
click at [291, 67] on div "**********" at bounding box center [398, 138] width 220 height 232
copy p "**********"
click at [488, 26] on header "Prompt LLM Prompt LLM ( step_19 ) Test Actions Close" at bounding box center [397, 21] width 227 height 14
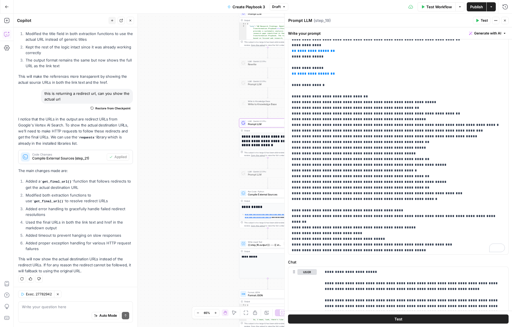
click at [480, 32] on span "Generate with AI" at bounding box center [487, 33] width 27 height 5
click at [467, 62] on div "Improve your existing prompt" at bounding box center [480, 64] width 48 height 5
click at [466, 62] on p "To enrich screen reader interactions, please activate Accessibility in Grammarl…" at bounding box center [451, 64] width 102 height 6
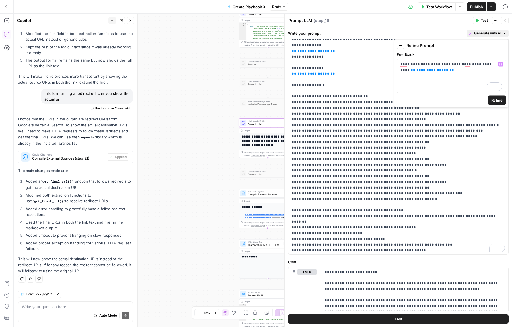
click at [494, 101] on span "Refine" at bounding box center [496, 100] width 11 height 6
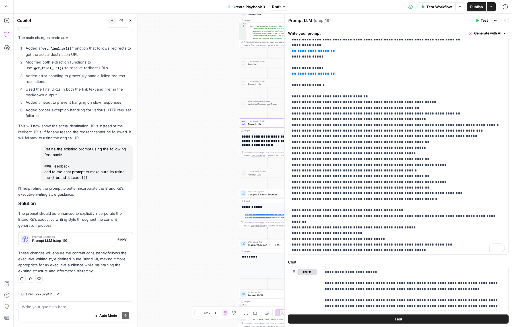
click at [73, 238] on span "Prompt LLM (step_19)" at bounding box center [72, 240] width 80 height 5
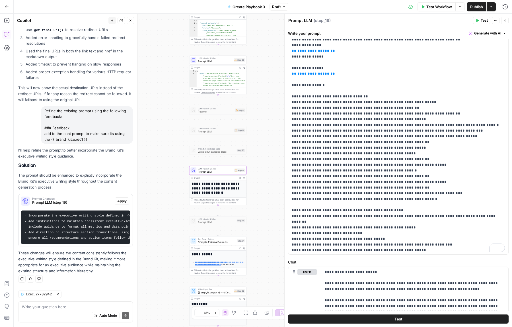
click at [125, 199] on span "Apply" at bounding box center [121, 200] width 9 height 5
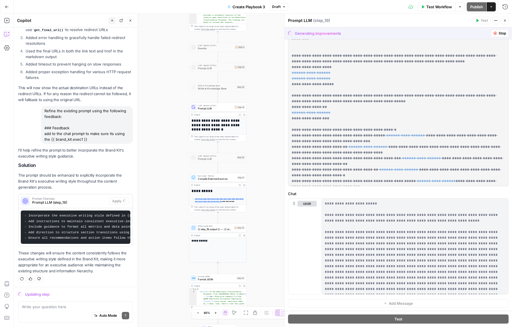
drag, startPoint x: 257, startPoint y: 206, endPoint x: 257, endPoint y: 185, distance: 21.1
click at [257, 185] on div "**********" at bounding box center [263, 170] width 498 height 313
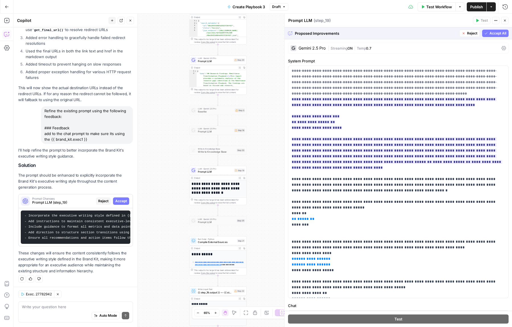
click at [501, 33] on span "Accept All" at bounding box center [497, 33] width 17 height 5
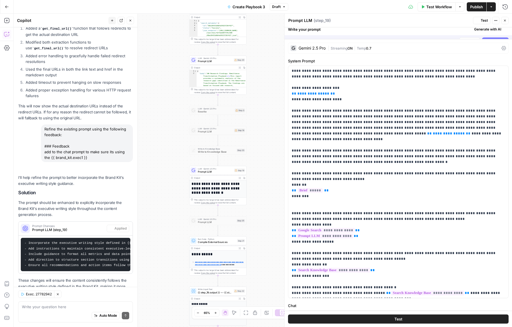
scroll to position [305, 0]
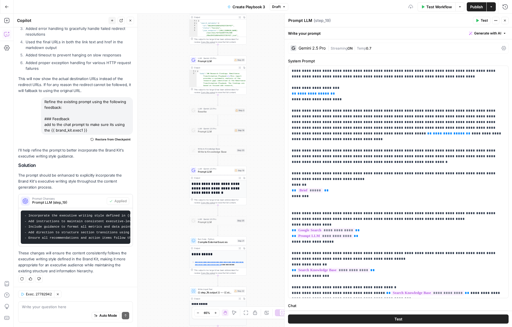
click at [482, 8] on span "Publish" at bounding box center [476, 7] width 13 height 6
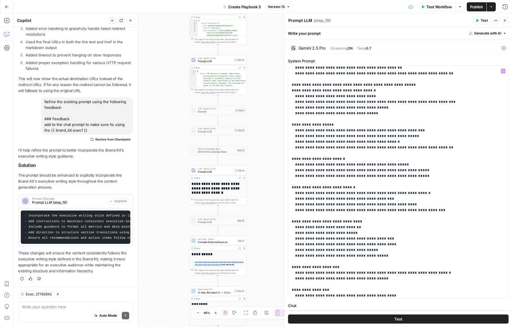
scroll to position [990, 0]
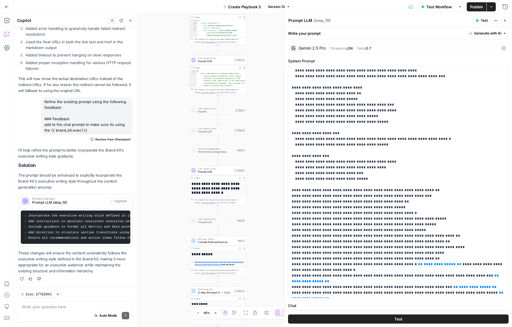
click at [6, 7] on icon "button" at bounding box center [7, 7] width 4 height 4
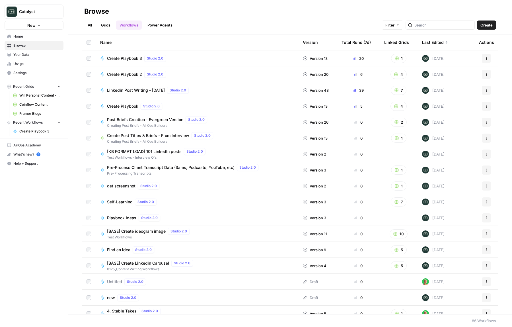
click at [105, 26] on link "Grids" at bounding box center [106, 24] width 16 height 9
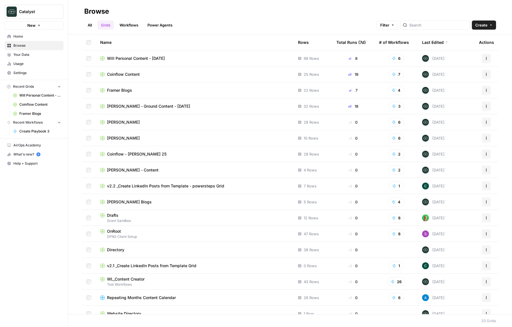
click at [128, 72] on span "Coinflow Content" at bounding box center [123, 74] width 33 height 6
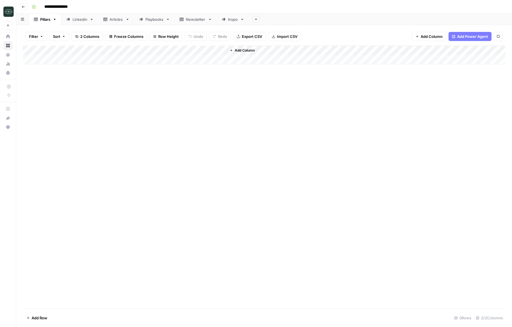
click at [154, 21] on div "Playbooks" at bounding box center [154, 19] width 18 height 6
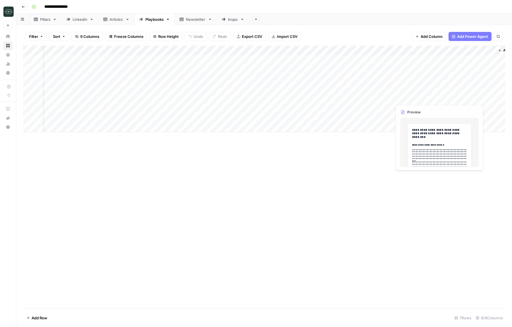
scroll to position [0, 21]
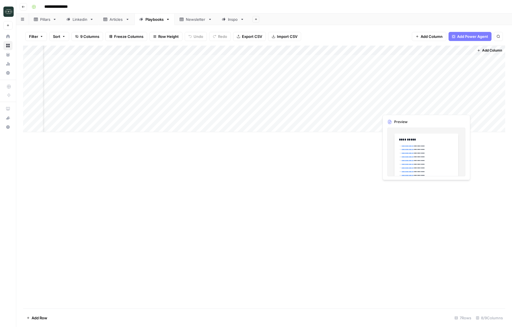
click at [446, 100] on div "Add Column" at bounding box center [264, 89] width 482 height 86
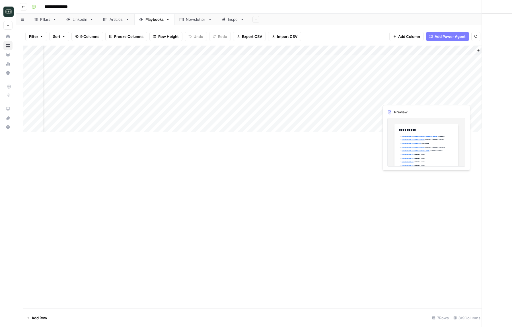
scroll to position [0, 18]
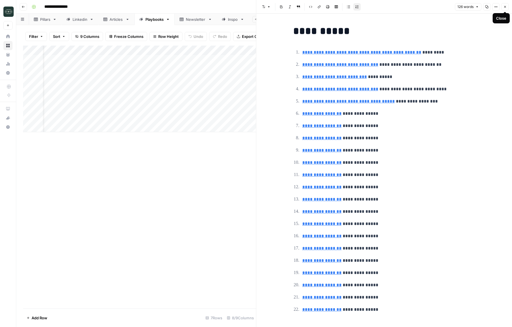
click at [505, 5] on icon "button" at bounding box center [504, 6] width 3 height 3
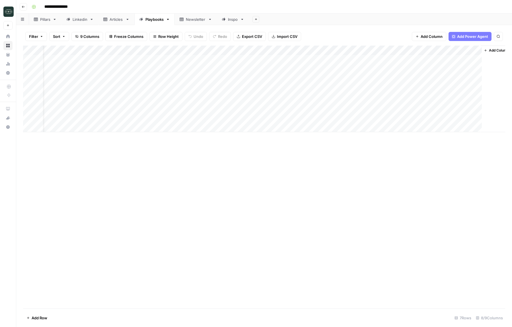
scroll to position [0, 15]
click at [407, 159] on div "Add Column" at bounding box center [264, 177] width 482 height 263
click at [366, 51] on div "Add Column" at bounding box center [264, 89] width 482 height 86
click at [361, 105] on span "Edit Workflow" at bounding box center [362, 106] width 50 height 6
click at [371, 88] on div "Add Column" at bounding box center [264, 89] width 482 height 86
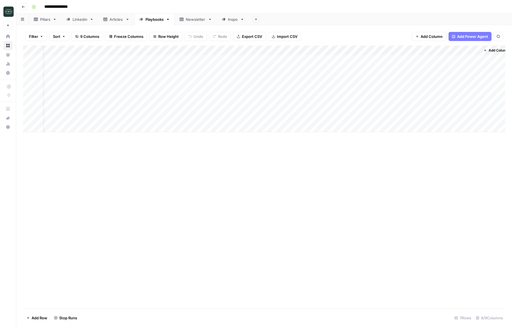
click at [372, 119] on div "Add Column" at bounding box center [264, 89] width 482 height 86
click at [373, 108] on div "Add Column" at bounding box center [264, 89] width 482 height 86
click at [373, 98] on div "Add Column" at bounding box center [264, 89] width 482 height 86
click at [372, 60] on div "Add Column" at bounding box center [264, 89] width 482 height 86
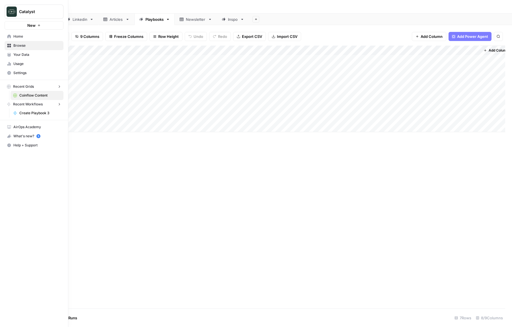
click at [8, 38] on icon at bounding box center [9, 36] width 4 height 4
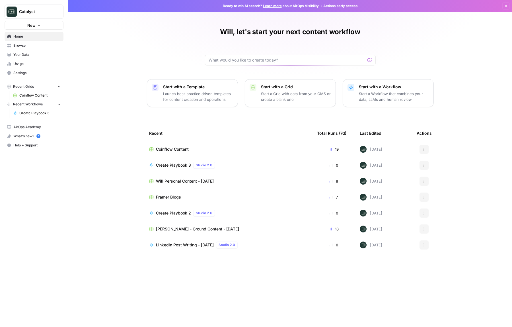
click at [17, 63] on span "Usage" at bounding box center [37, 63] width 48 height 5
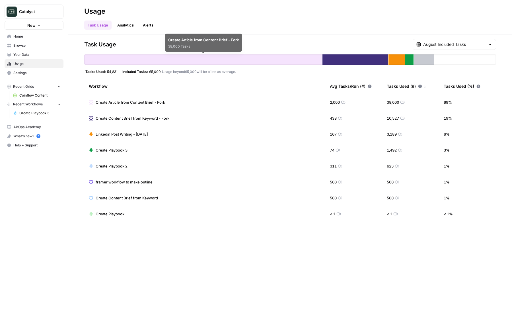
click at [129, 25] on link "Analytics" at bounding box center [125, 24] width 23 height 9
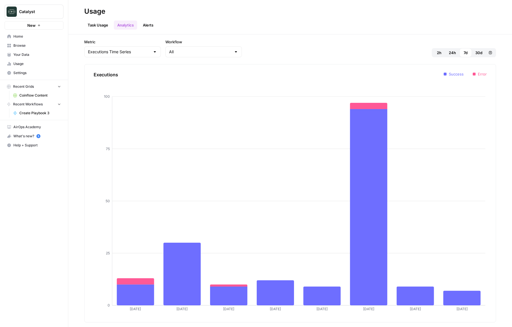
click at [152, 27] on link "Alerts" at bounding box center [147, 24] width 17 height 9
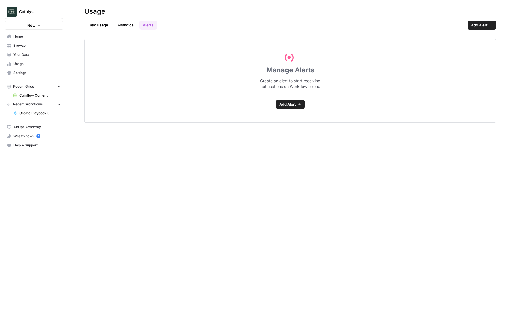
click at [93, 25] on link "Task Usage" at bounding box center [97, 24] width 27 height 9
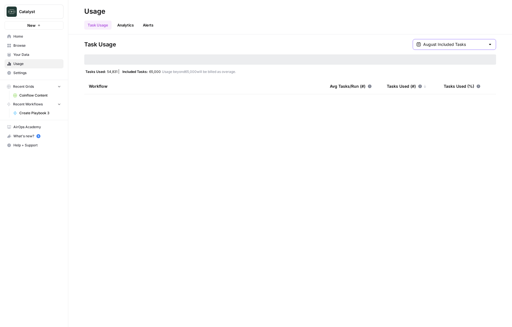
click at [469, 44] on input "August Included Tasks" at bounding box center [454, 45] width 62 height 6
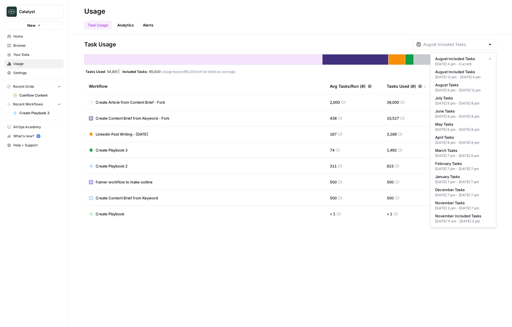
click at [449, 23] on div "Task Usage Analytics Alerts" at bounding box center [290, 23] width 412 height 14
type input "August Included Tasks"
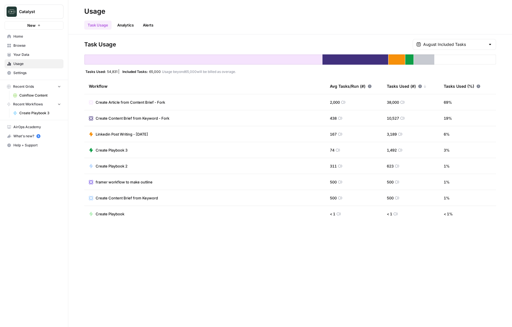
click at [36, 93] on span "Coinflow Content" at bounding box center [40, 95] width 42 height 5
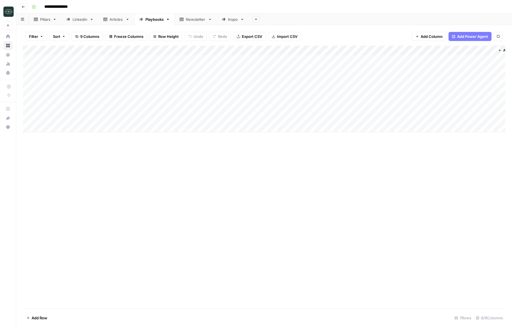
click at [176, 50] on div "Add Column" at bounding box center [264, 89] width 482 height 86
click at [162, 148] on button "Remove Column" at bounding box center [170, 151] width 63 height 8
click at [230, 62] on span "Delete" at bounding box center [236, 64] width 12 height 6
click at [173, 50] on div "Add Column" at bounding box center [264, 89] width 482 height 86
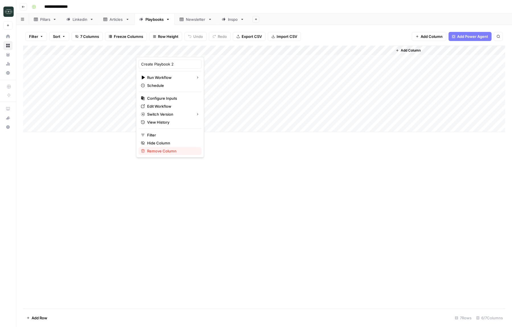
click at [168, 152] on span "Remove Column" at bounding box center [172, 151] width 50 height 6
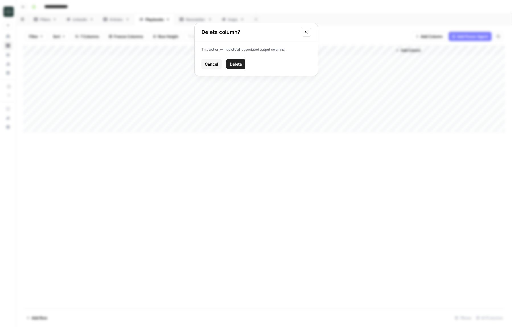
click at [243, 65] on button "Delete" at bounding box center [235, 64] width 19 height 10
click at [261, 186] on div "Add Column" at bounding box center [264, 177] width 482 height 263
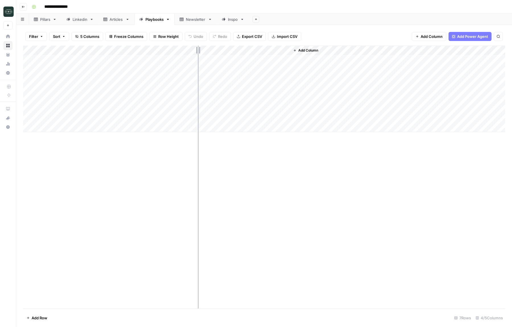
drag, startPoint x: 136, startPoint y: 53, endPoint x: 198, endPoint y: 59, distance: 62.0
click at [198, 59] on div "Add Column" at bounding box center [264, 89] width 482 height 86
click at [168, 210] on div "Add Column" at bounding box center [264, 177] width 482 height 263
click at [294, 98] on div "Add Column" at bounding box center [264, 89] width 482 height 86
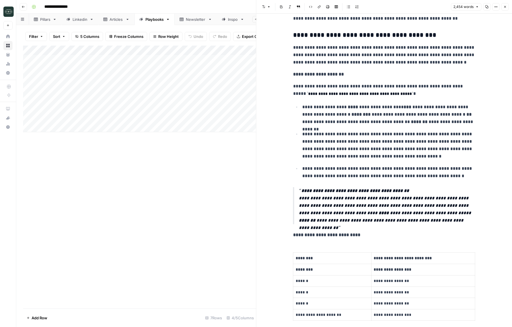
scroll to position [394, 0]
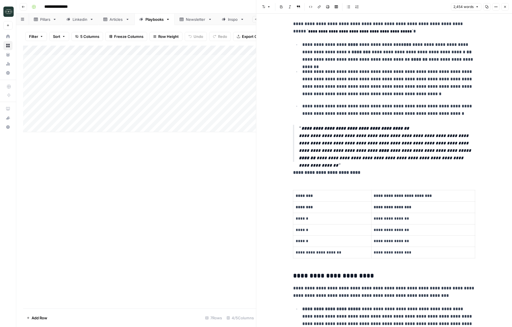
click at [506, 7] on icon "button" at bounding box center [504, 6] width 3 height 3
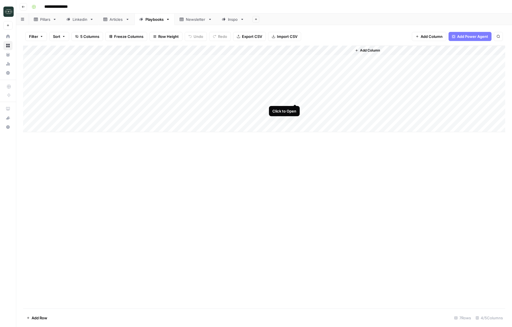
click at [294, 98] on div "Add Column" at bounding box center [264, 89] width 482 height 86
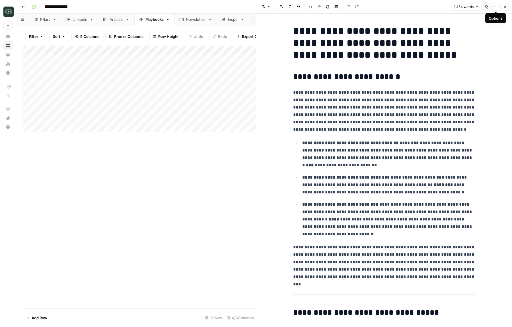
click at [503, 4] on button "Close" at bounding box center [504, 6] width 7 height 7
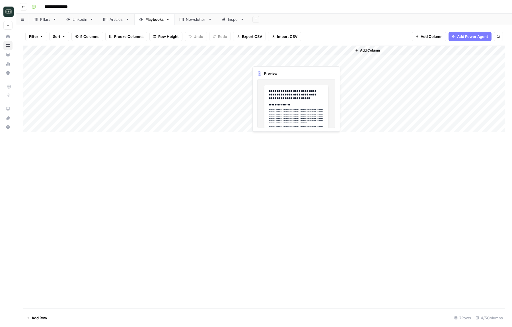
click at [295, 58] on div "Add Column" at bounding box center [264, 89] width 482 height 86
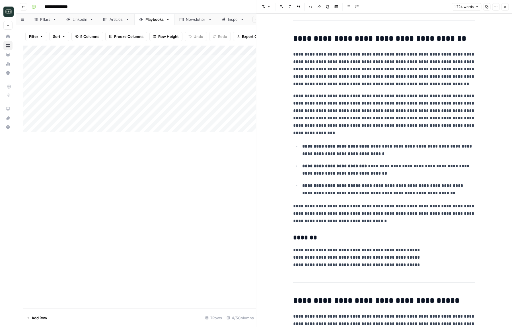
scroll to position [381, 0]
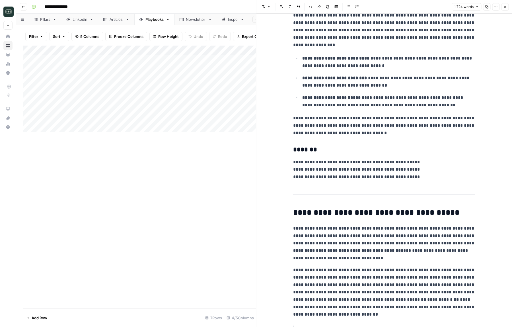
click at [362, 167] on p "**********" at bounding box center [384, 169] width 182 height 22
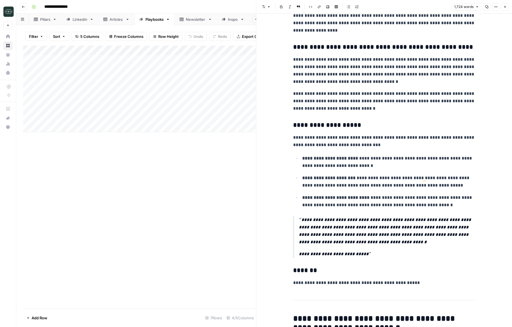
scroll to position [1089, 0]
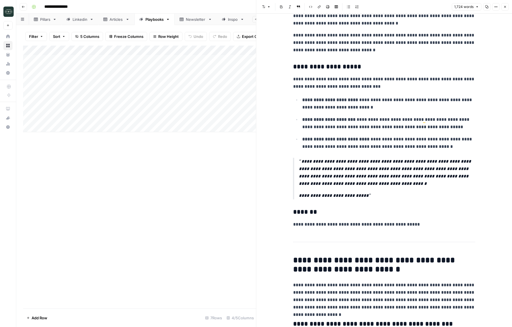
click at [505, 6] on icon "button" at bounding box center [505, 7] width 2 height 2
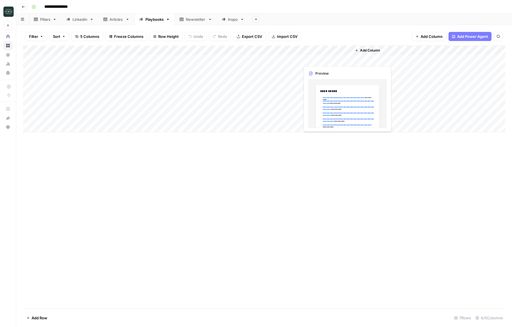
click at [346, 61] on div "Add Column" at bounding box center [264, 89] width 482 height 86
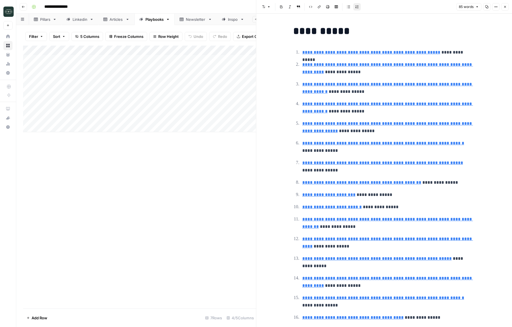
type input "https://www.freshworks.com/assets/resources/Customer_Service_Benchmark_Report_2…"
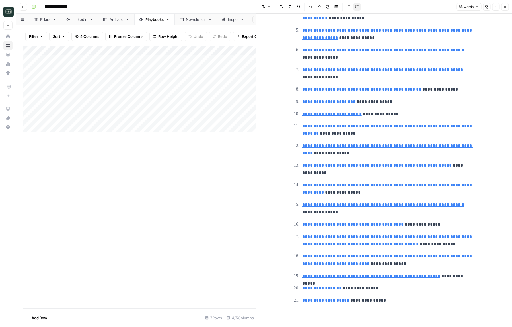
click at [329, 287] on link "**********" at bounding box center [321, 288] width 39 height 4
click at [383, 278] on icon at bounding box center [384, 279] width 3 height 3
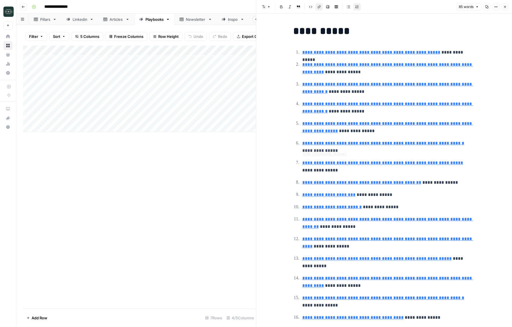
type input "https://nowpayments.io/"
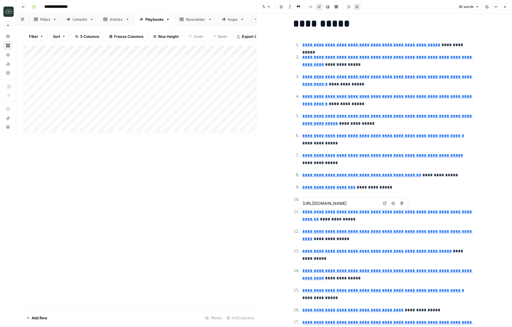
type input "https://latinia.com/en/resources/banking-statistics-shaping-customer-experience"
click at [370, 250] on link "**********" at bounding box center [376, 251] width 149 height 4
click at [384, 241] on icon at bounding box center [384, 242] width 3 height 3
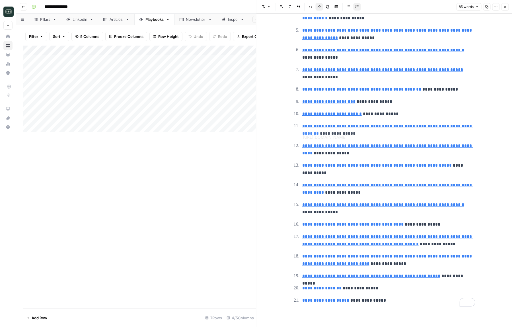
type input "https://www.reddit.com/r/sgcrypto/comments/1ht6hbd/my_experience_using_ramp_net…"
click at [506, 4] on button "Close" at bounding box center [504, 6] width 7 height 7
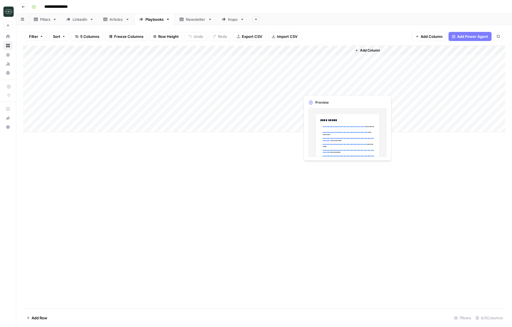
click at [311, 87] on div "Add Column" at bounding box center [264, 89] width 482 height 86
click at [254, 179] on div "Add Column" at bounding box center [264, 177] width 482 height 263
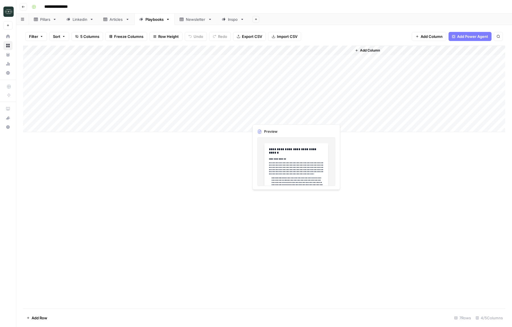
click at [296, 118] on div "Add Column" at bounding box center [264, 89] width 482 height 86
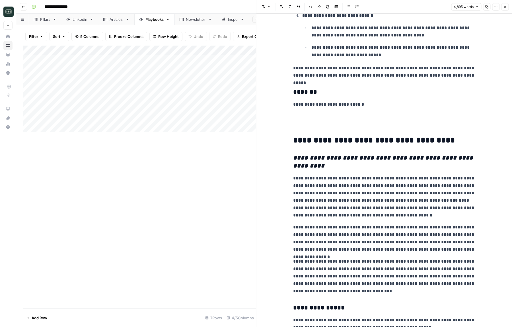
scroll to position [5415, 0]
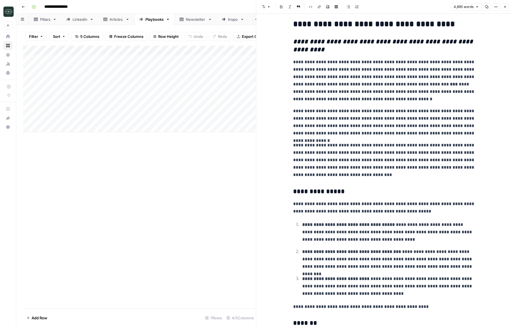
click at [506, 9] on button "Close" at bounding box center [504, 6] width 7 height 7
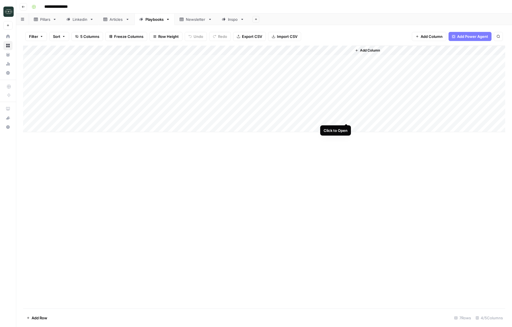
click at [346, 117] on div "Add Column" at bounding box center [264, 89] width 482 height 86
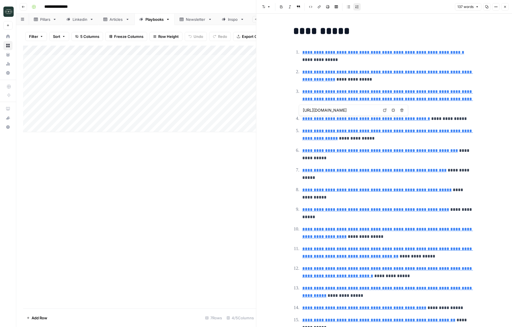
type input "https://www.fxcintel.com/research/analysis/western-union-q4-24-earnings"
click at [501, 7] on button "Close" at bounding box center [504, 6] width 7 height 7
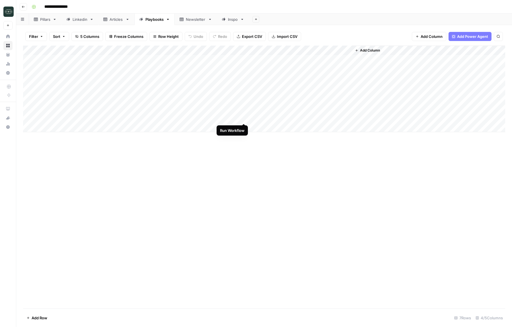
click at [244, 117] on div "Add Column" at bounding box center [264, 89] width 482 height 86
click at [271, 172] on div "Add Column" at bounding box center [264, 177] width 482 height 263
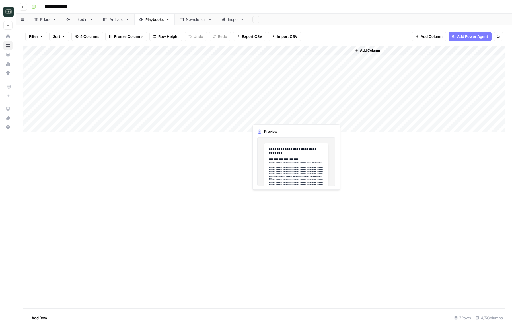
click at [295, 118] on div "Add Column" at bounding box center [264, 89] width 482 height 86
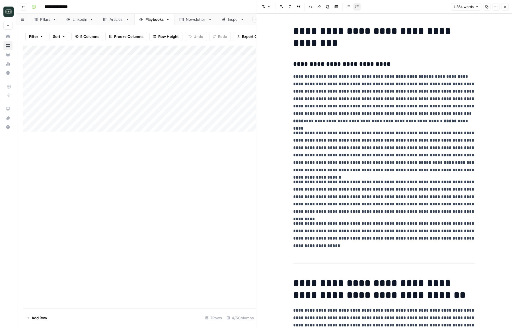
click at [504, 5] on icon "button" at bounding box center [504, 6] width 3 height 3
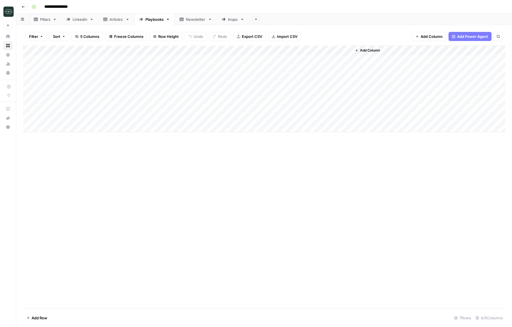
click at [346, 117] on div "Add Column" at bounding box center [264, 89] width 482 height 86
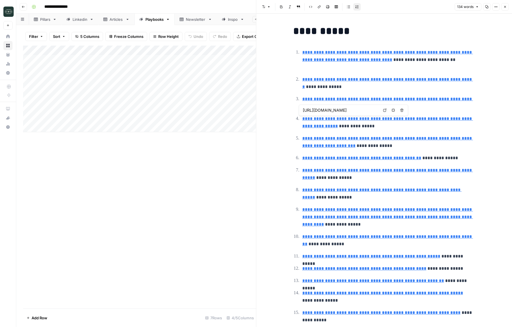
type input "https://www.businessresearchinsights.com/market-reports/remittance-market-110452"
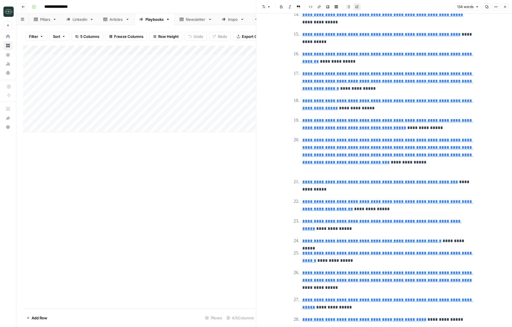
scroll to position [395, 0]
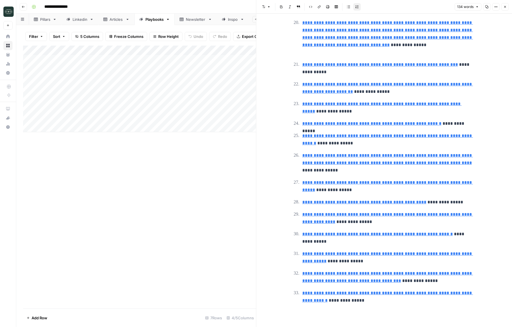
click at [506, 4] on button "Close" at bounding box center [504, 6] width 7 height 7
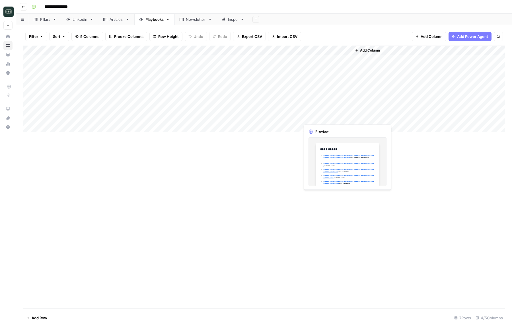
click at [295, 118] on div "Add Column" at bounding box center [264, 89] width 482 height 86
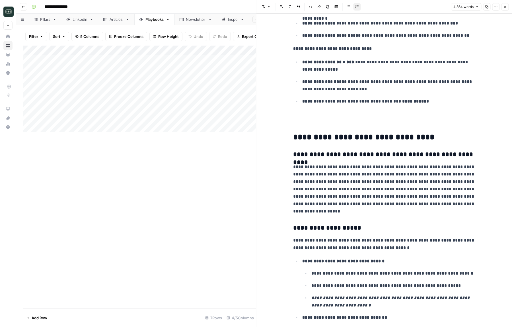
scroll to position [3896, 0]
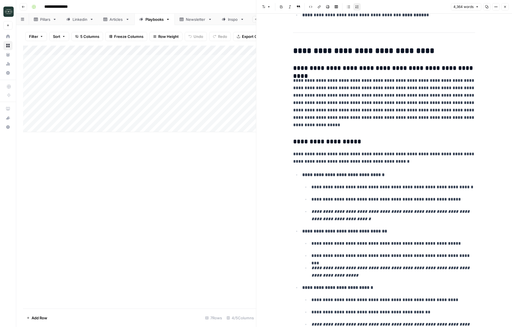
click at [504, 7] on icon "button" at bounding box center [504, 6] width 3 height 3
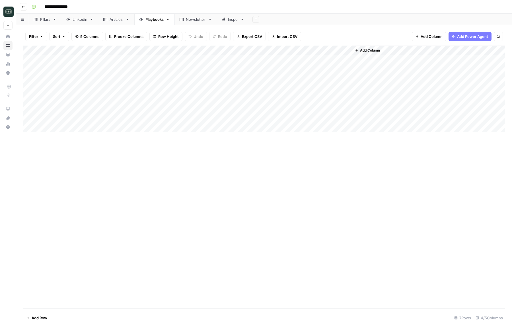
click at [417, 154] on div "Add Column" at bounding box center [264, 177] width 482 height 263
click at [295, 108] on div "Add Column" at bounding box center [264, 89] width 482 height 86
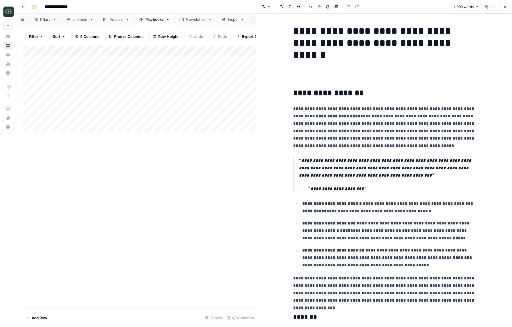
scroll to position [223, 0]
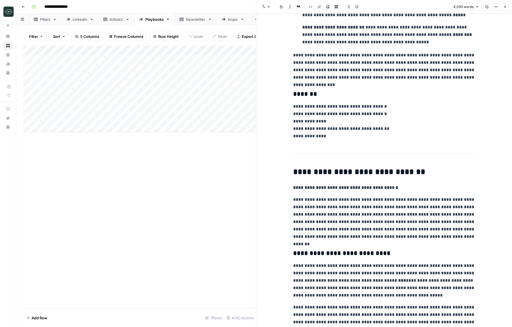
click at [503, 7] on icon "button" at bounding box center [504, 6] width 3 height 3
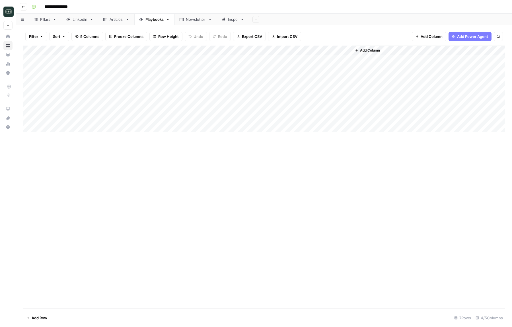
click at [297, 119] on div "Add Column" at bounding box center [264, 89] width 482 height 86
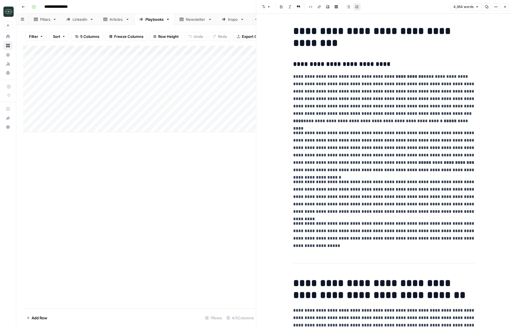
click at [487, 7] on icon "button" at bounding box center [486, 6] width 3 height 3
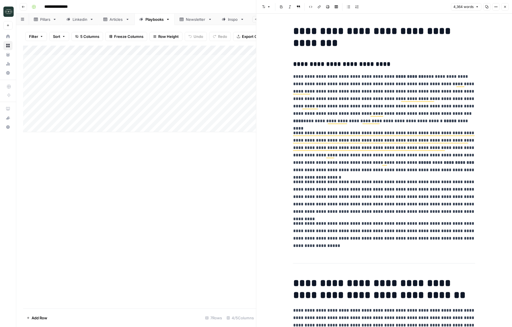
click at [504, 5] on button "Close" at bounding box center [504, 6] width 7 height 7
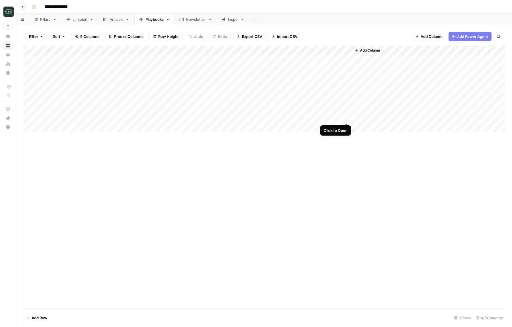
click at [334, 117] on div "Add Column" at bounding box center [264, 89] width 482 height 86
click at [319, 117] on div "Add Column" at bounding box center [264, 89] width 482 height 86
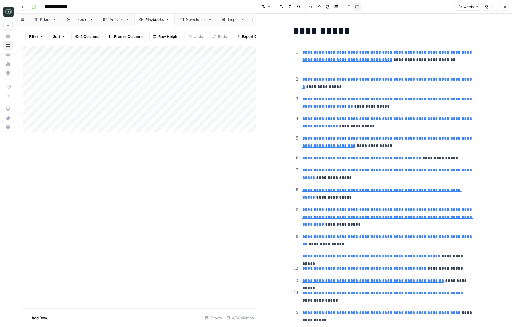
type input "https://www.fxcintel.com/research/analysis/ct-western-union-q1-2025-earnings"
type input "https://www.mordorintelligence.com/industry-reports/remittance-market"
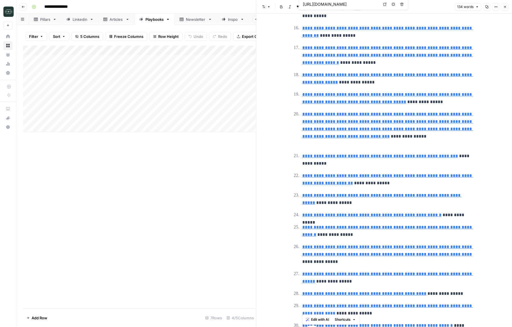
scroll to position [395, 0]
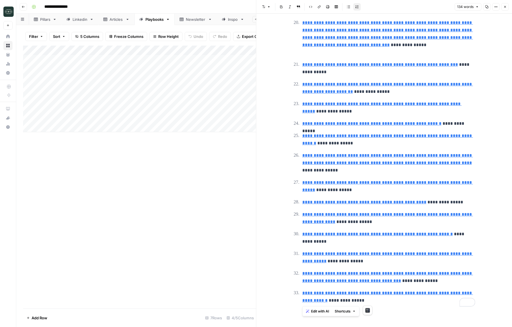
drag, startPoint x: 289, startPoint y: 49, endPoint x: 450, endPoint y: 336, distance: 328.9
click at [450, 326] on html "**********" at bounding box center [256, 163] width 512 height 327
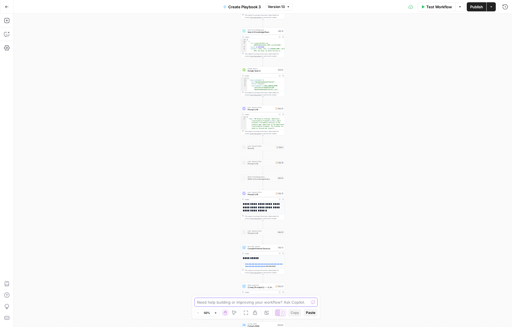
click at [214, 300] on textarea at bounding box center [253, 302] width 112 height 6
click at [250, 301] on textarea "can you add footnote citations referencing the source" at bounding box center [250, 302] width 107 height 6
click at [298, 301] on textarea "can you add footnote citations referencing the source" at bounding box center [250, 302] width 107 height 6
type textarea "can you add a footnote citation or something of that sort when pulling in data …"
click at [312, 296] on span "Send" at bounding box center [312, 296] width 0 height 0
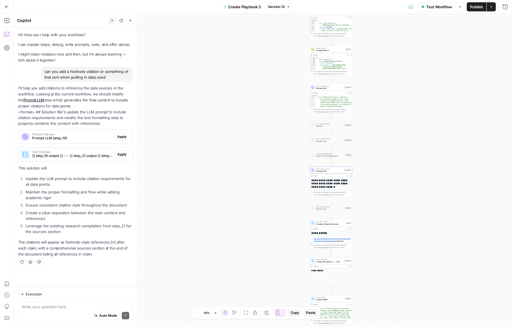
click at [82, 139] on span "Prompt LLM (step_19)" at bounding box center [72, 137] width 80 height 5
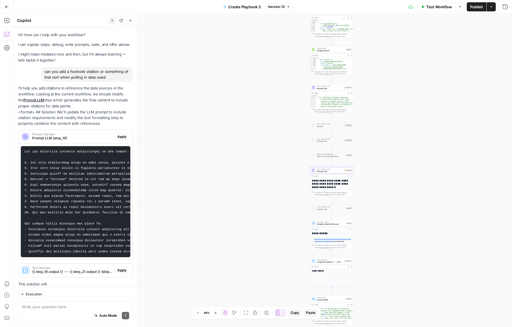
click at [120, 133] on button "Apply" at bounding box center [122, 136] width 15 height 7
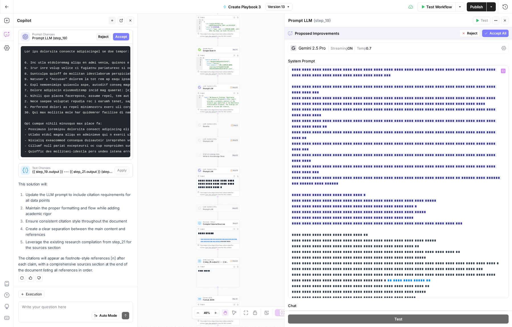
scroll to position [587, 0]
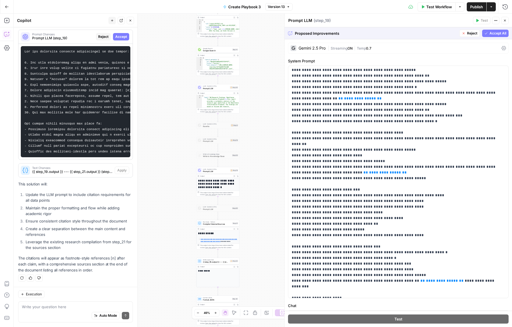
click at [502, 35] on span "Accept All" at bounding box center [497, 33] width 17 height 5
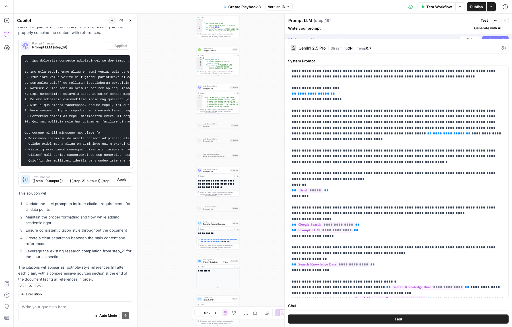
scroll to position [109, 0]
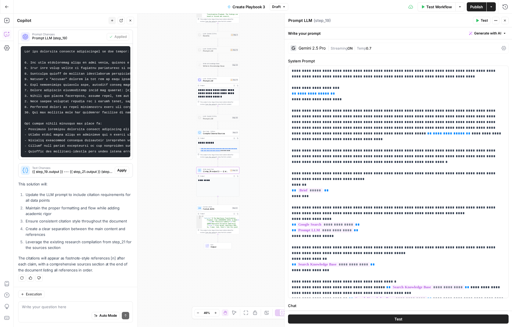
click at [121, 170] on span "Apply" at bounding box center [121, 170] width 9 height 5
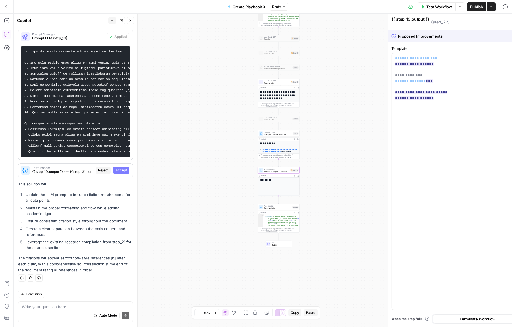
scroll to position [100, 0]
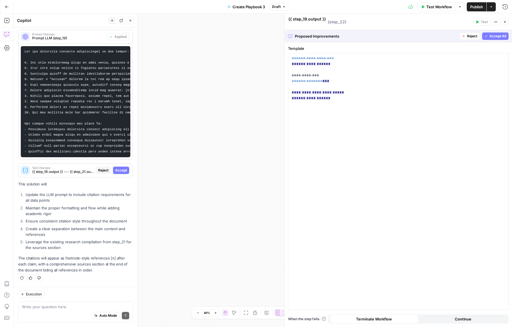
click at [489, 36] on button "Accept All" at bounding box center [495, 35] width 26 height 7
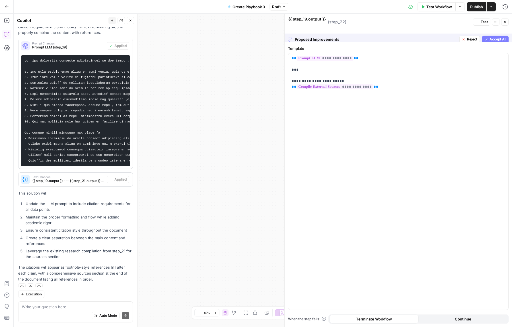
scroll to position [109, 0]
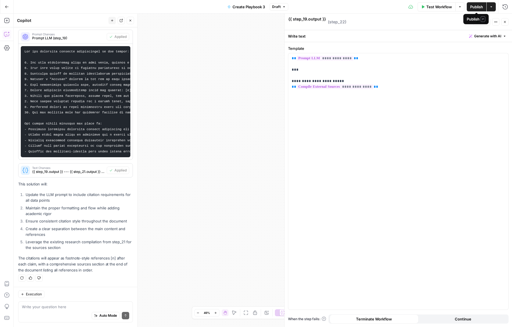
click at [476, 7] on span "Publish" at bounding box center [476, 7] width 13 height 6
click at [502, 21] on button "Close" at bounding box center [504, 21] width 7 height 7
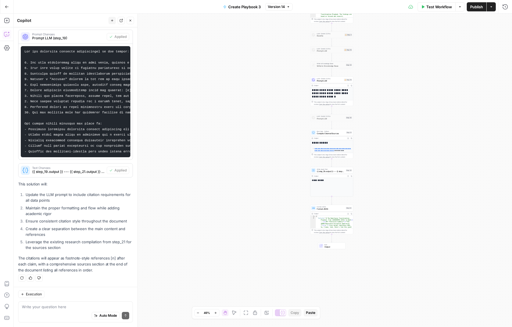
click at [509, 8] on button "Run History" at bounding box center [504, 6] width 9 height 9
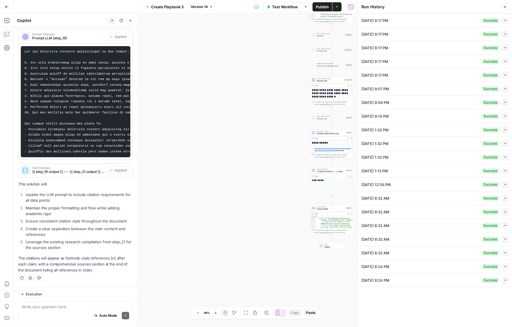
click at [457, 22] on div "08/19/25 at 9:17 PM Success Collapse" at bounding box center [434, 20] width 147 height 13
click at [504, 18] on button "Collapse" at bounding box center [505, 20] width 7 height 7
type input "Coinflow"
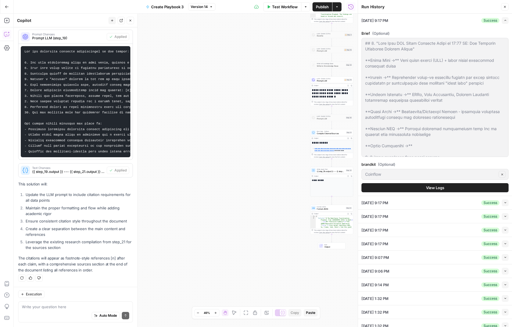
click at [430, 187] on span "View Logs" at bounding box center [435, 188] width 18 height 6
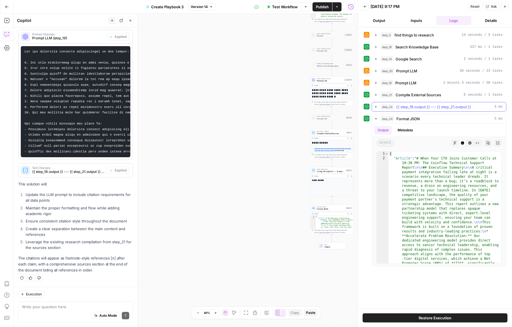
click at [427, 102] on button "step_22 {{ step_19.output }} --- {{ step_21.output }} 4 ms" at bounding box center [439, 106] width 134 height 9
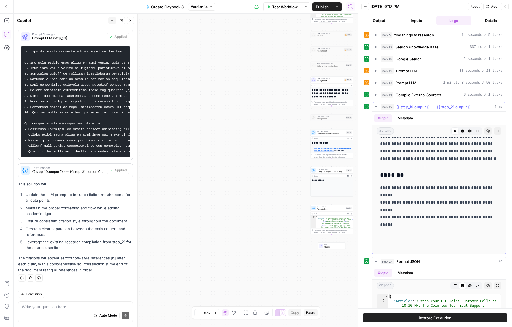
scroll to position [661, 0]
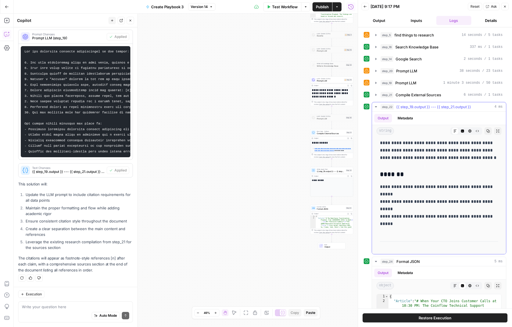
drag, startPoint x: 380, startPoint y: 187, endPoint x: 391, endPoint y: 192, distance: 12.5
click at [391, 192] on p "**********" at bounding box center [439, 205] width 118 height 44
copy p "**********"
click at [59, 307] on textarea at bounding box center [75, 307] width 107 height 6
click at [33, 294] on span "Execution" at bounding box center [34, 293] width 16 height 5
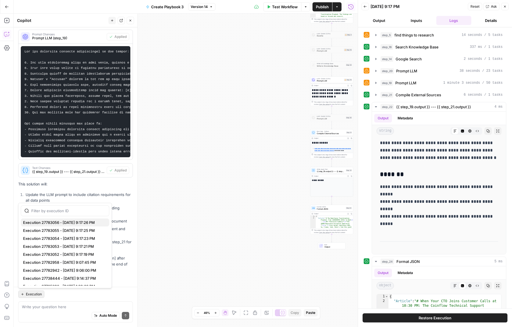
click at [78, 222] on span "Execution 27783056 - 8/19/2025, 9:17:26 PM" at bounding box center [64, 222] width 82 height 6
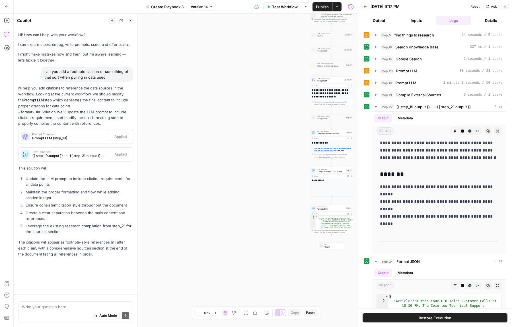
scroll to position [0, 0]
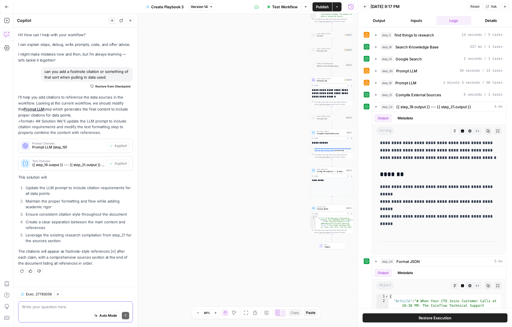
click at [60, 307] on textarea at bounding box center [75, 307] width 107 height 6
paste textarea "[1] Fintech and Web3 Industry Developments (2025-08-20)"
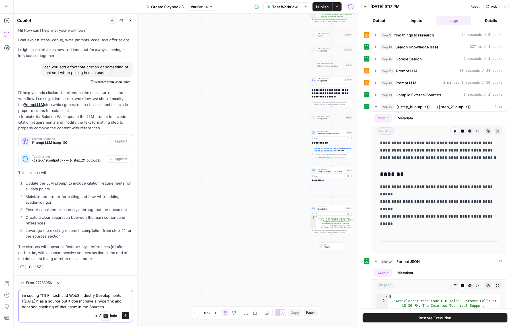
drag, startPoint x: 107, startPoint y: 306, endPoint x: 90, endPoint y: 306, distance: 16.5
click at [90, 306] on textarea "im seeing "[1] Fintech and Web3 Industry Developments (2025-08-20)" as a source…" at bounding box center [75, 300] width 107 height 17
type textarea "im seeing "[1] Fintech and Web3 Industry Developments ([DATE])" as a source but…"
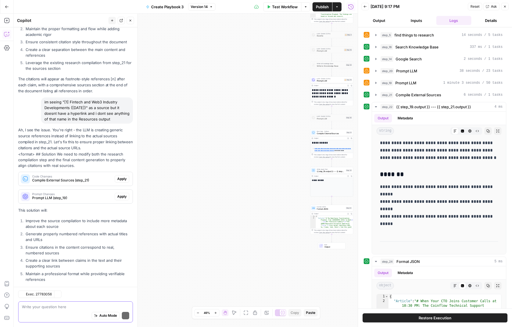
scroll to position [198, 0]
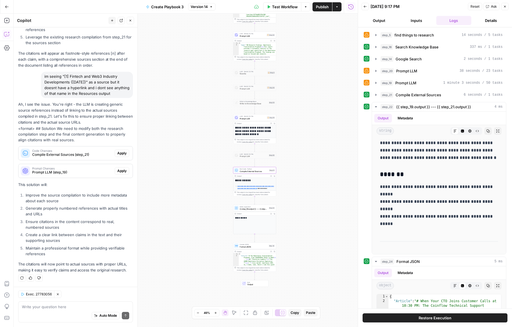
click at [75, 149] on span "Code Changes" at bounding box center [72, 150] width 80 height 3
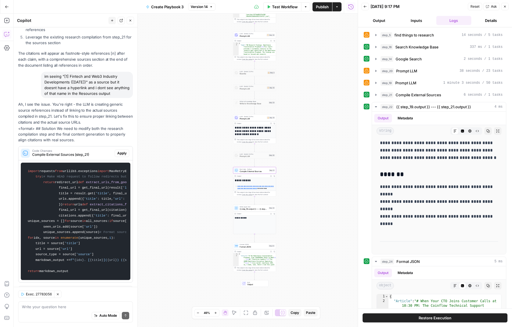
click at [75, 149] on span "Code Changes" at bounding box center [72, 150] width 80 height 3
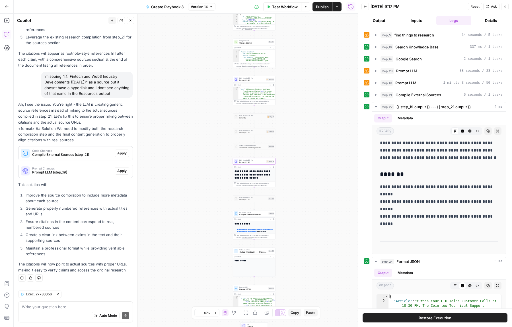
click at [75, 171] on span "Prompt LLM (step_19)" at bounding box center [72, 172] width 80 height 5
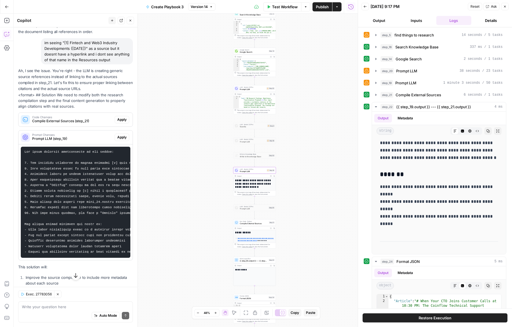
scroll to position [232, 0]
click at [207, 9] on span "Version 14" at bounding box center [199, 6] width 17 height 5
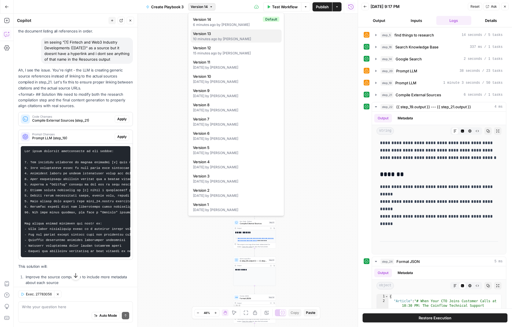
click at [212, 34] on span "Version 13" at bounding box center [235, 34] width 84 height 6
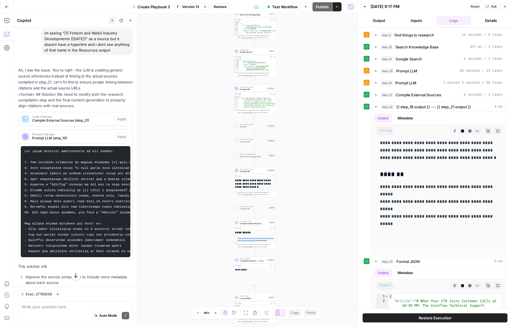
scroll to position [223, 0]
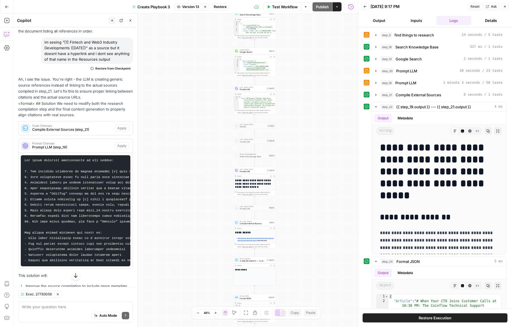
click at [331, 37] on div "**********" at bounding box center [186, 170] width 344 height 313
click at [220, 7] on span "Restore" at bounding box center [220, 6] width 13 height 5
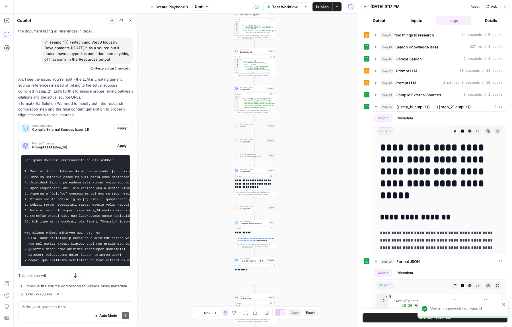
click at [326, 7] on span "Publish" at bounding box center [322, 7] width 13 height 6
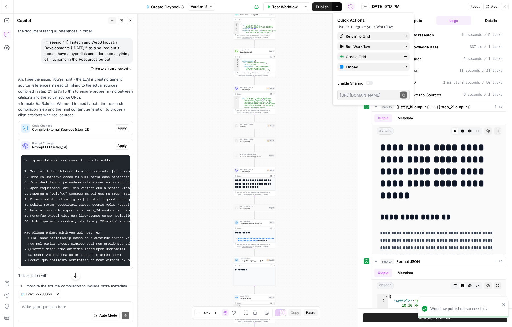
click at [504, 4] on button "Close" at bounding box center [504, 6] width 7 height 7
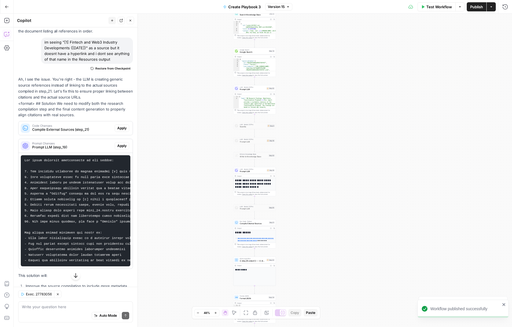
click at [254, 172] on div "LLM · Gemini 2.5 Pro Prompt LLM Step 19 Copy step Delete step Add Note Test" at bounding box center [254, 170] width 43 height 7
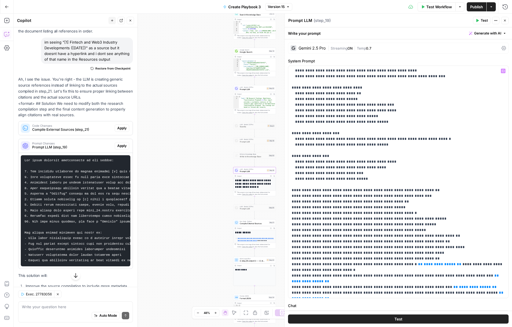
scroll to position [112, 0]
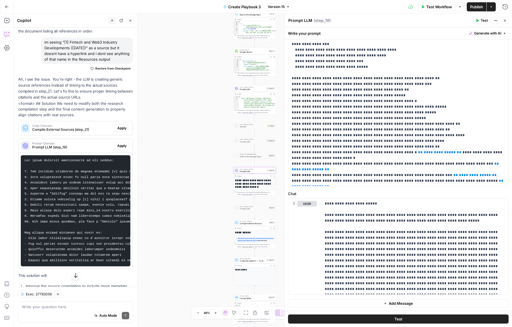
click at [480, 10] on button "Publish" at bounding box center [477, 6] width 20 height 9
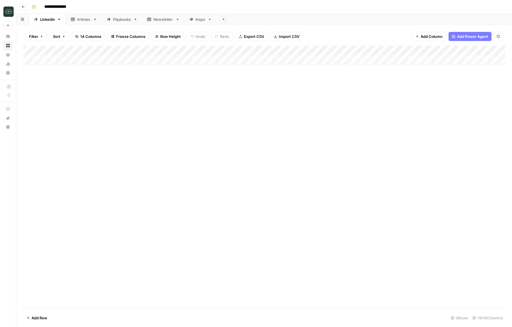
click at [243, 57] on div "Add Column" at bounding box center [264, 55] width 482 height 19
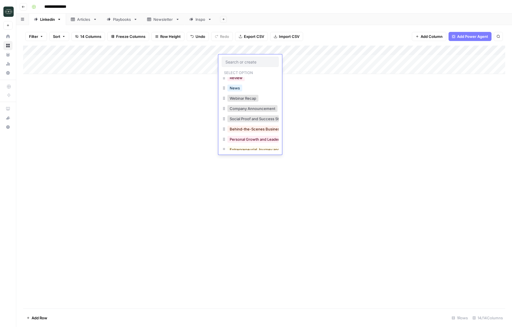
scroll to position [60, 0]
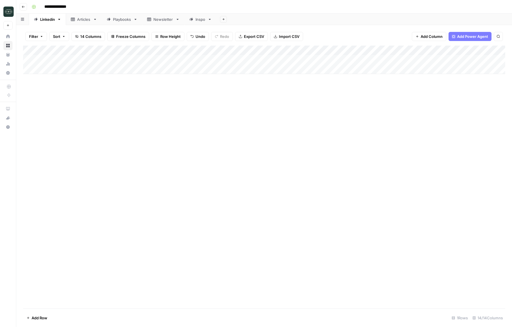
click at [139, 139] on div "Add Column" at bounding box center [264, 177] width 482 height 263
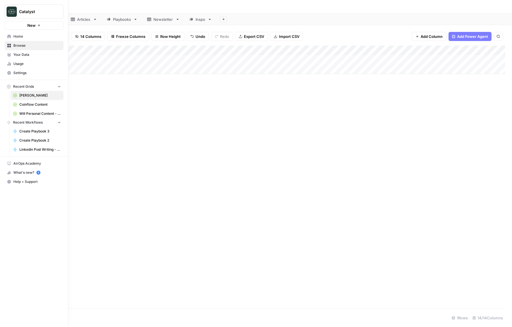
click at [19, 54] on span "Your Data" at bounding box center [37, 54] width 48 height 5
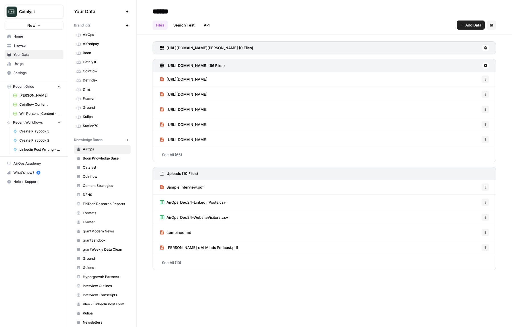
click at [38, 57] on span "Your Data" at bounding box center [37, 54] width 48 height 5
click at [101, 73] on span "Coinflow" at bounding box center [105, 71] width 45 height 5
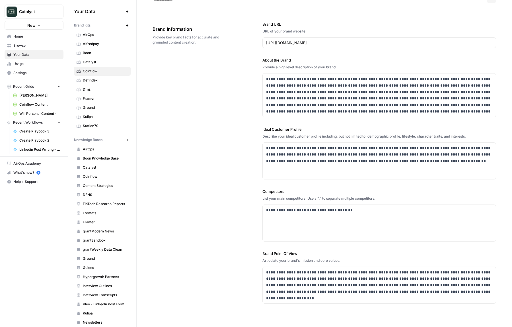
scroll to position [14, 0]
click at [92, 92] on link "Dfns" at bounding box center [102, 89] width 57 height 9
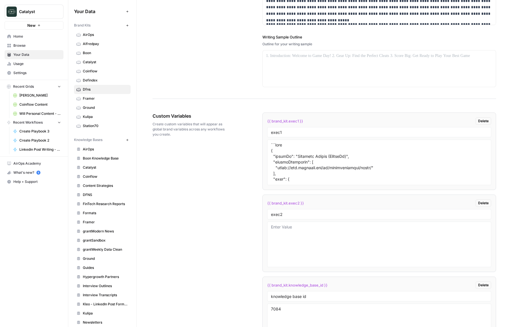
scroll to position [911, 0]
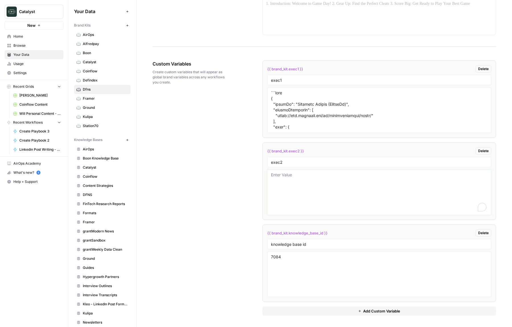
click at [288, 174] on textarea "To enrich screen reader interactions, please activate Accessibility in Grammarl…" at bounding box center [379, 192] width 216 height 40
paste textarea "```json { "styleOf": "Noah Cornwell (Dfns CTO)", "sourceMaterials": [ "https://…"
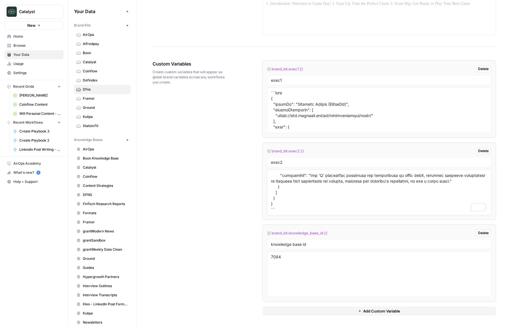
scroll to position [1290, 0]
type textarea "```json { "styleOf": "Noah Cornwell (Dfns CTO)", "sourceMaterials": [ "https://…"
click at [226, 183] on div "Custom Variables Create custom variables that will appear as global brand varia…" at bounding box center [323, 188] width 343 height 278
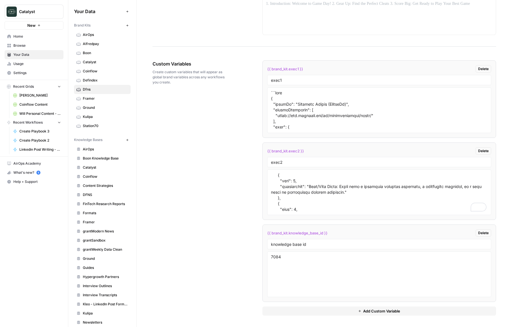
scroll to position [0, 0]
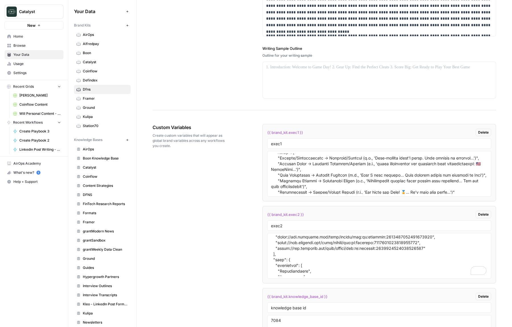
click at [241, 216] on div "Custom Variables Create custom variables that will appear as global brand varia…" at bounding box center [323, 251] width 343 height 278
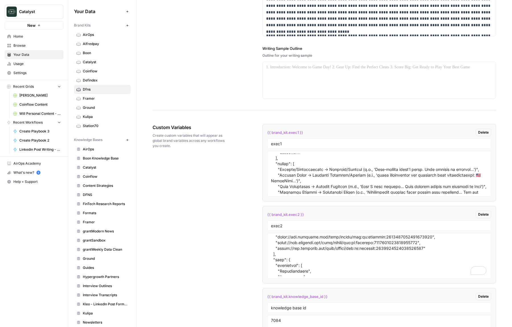
click at [218, 187] on div "Custom Variables Create custom variables that will appear as global brand varia…" at bounding box center [323, 251] width 343 height 278
click at [28, 36] on span "Home" at bounding box center [37, 36] width 48 height 5
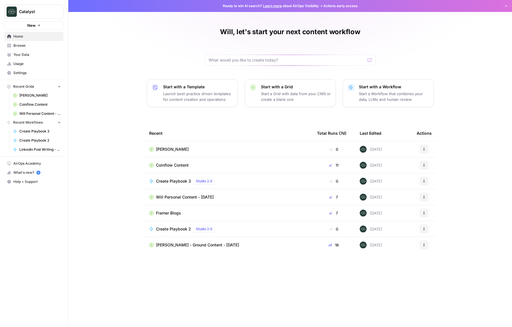
click at [177, 151] on span "Clarisse Hagene" at bounding box center [172, 149] width 33 height 6
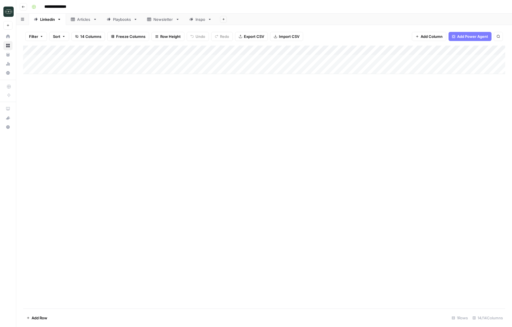
click at [74, 9] on input "**********" at bounding box center [60, 6] width 37 height 9
type input "**********"
click at [128, 123] on div "Add Column" at bounding box center [264, 177] width 482 height 263
click at [356, 51] on div "Add Column" at bounding box center [264, 60] width 482 height 28
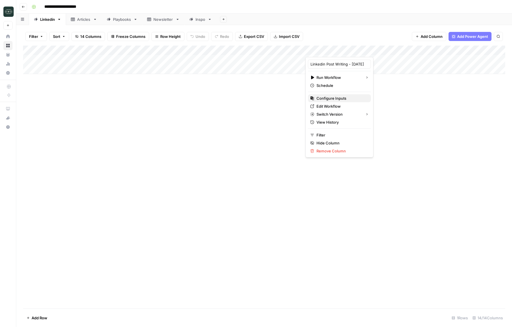
click at [333, 100] on span "Configure Inputs" at bounding box center [341, 98] width 50 height 6
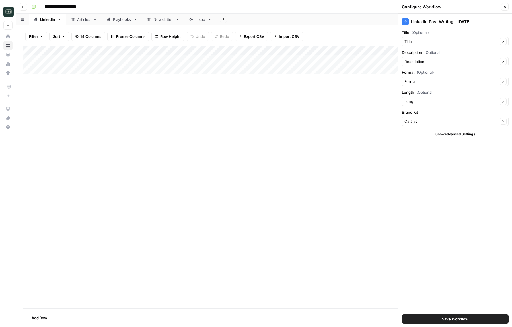
click at [425, 125] on div "Catalyst Clear" at bounding box center [455, 121] width 107 height 9
click at [417, 168] on span "Dfns" at bounding box center [454, 167] width 95 height 6
type input "Dfns"
click at [417, 168] on div "Linkedin Post Writing - July25 Title (Optional) Title Clear Description (Option…" at bounding box center [455, 170] width 114 height 313
click at [453, 318] on span "Save Workflow" at bounding box center [455, 319] width 26 height 6
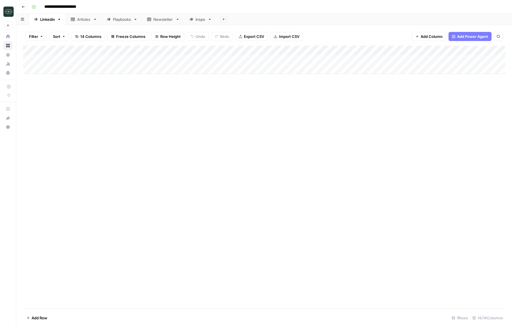
click at [457, 218] on div "Add Column" at bounding box center [264, 177] width 482 height 263
click at [74, 60] on div "Add Column" at bounding box center [264, 60] width 482 height 28
click at [67, 60] on div "Add Column" at bounding box center [264, 60] width 482 height 28
click at [125, 118] on div "Add Column" at bounding box center [264, 177] width 482 height 263
click at [145, 61] on div "Add Column" at bounding box center [264, 60] width 482 height 28
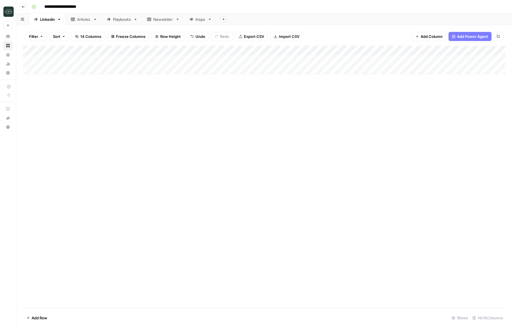
click at [145, 61] on div "Add Column" at bounding box center [264, 60] width 482 height 28
click at [229, 58] on div "Add Column" at bounding box center [264, 60] width 482 height 28
click at [231, 59] on div "Add Column" at bounding box center [264, 60] width 482 height 28
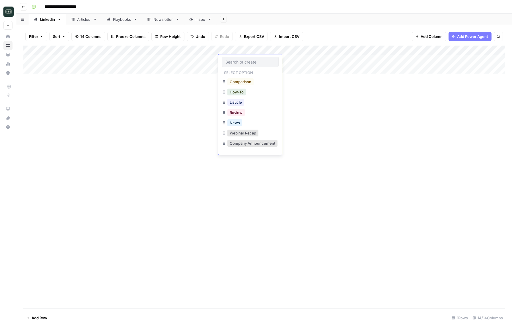
click at [231, 59] on input "text" at bounding box center [249, 61] width 49 height 5
click at [244, 83] on button "Comparison" at bounding box center [240, 81] width 26 height 7
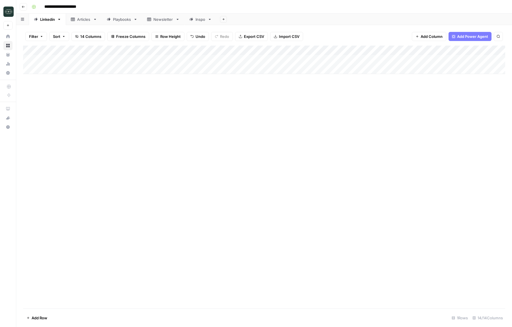
click at [277, 59] on div "Add Column" at bounding box center [264, 60] width 482 height 28
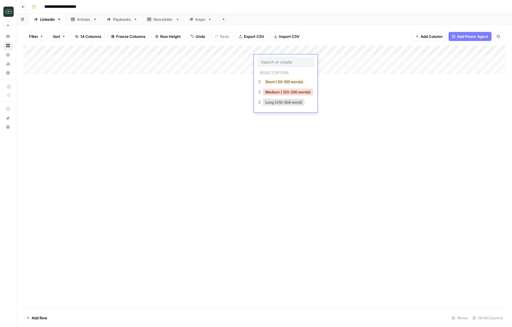
click at [276, 90] on button "Medium ( 120-200 words)" at bounding box center [288, 91] width 50 height 7
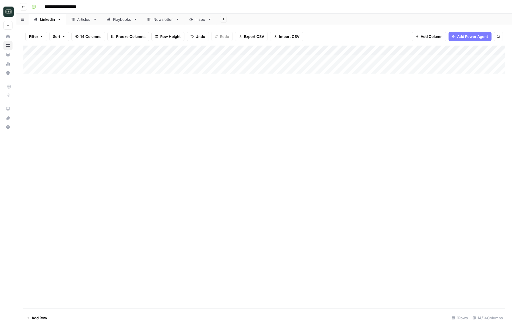
click at [338, 60] on div "Add Column" at bounding box center [264, 60] width 482 height 28
click at [327, 162] on div "Add Column" at bounding box center [264, 177] width 482 height 263
click at [414, 61] on div "Add Column" at bounding box center [264, 60] width 482 height 28
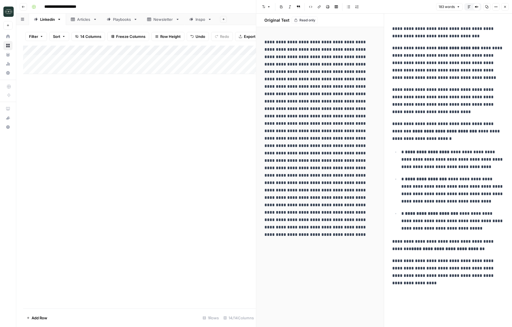
click at [503, 9] on header "Font style Bold Italic Block quote Code block Link Image Insert Table Bulleted …" at bounding box center [384, 7] width 256 height 14
click at [503, 9] on button "Close" at bounding box center [504, 6] width 7 height 7
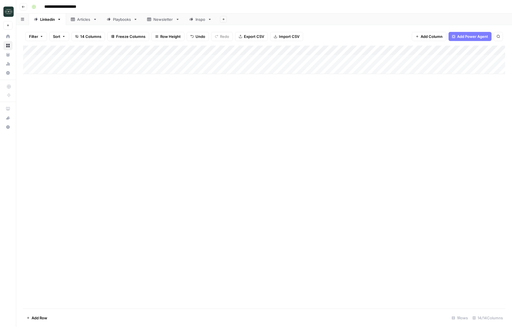
click at [357, 49] on div "Add Column" at bounding box center [264, 60] width 482 height 28
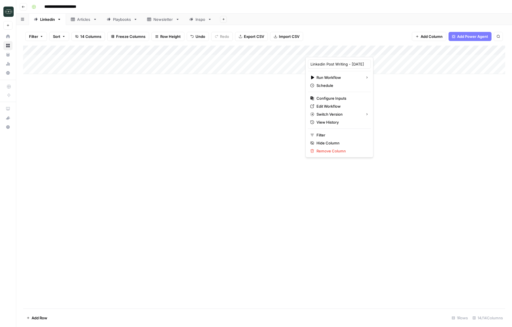
click at [387, 112] on div "Add Column" at bounding box center [264, 177] width 482 height 263
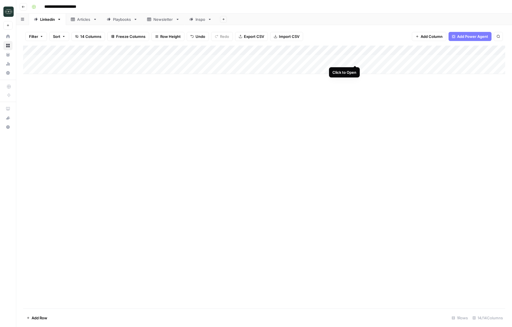
click at [355, 60] on div "Add Column" at bounding box center [264, 60] width 482 height 28
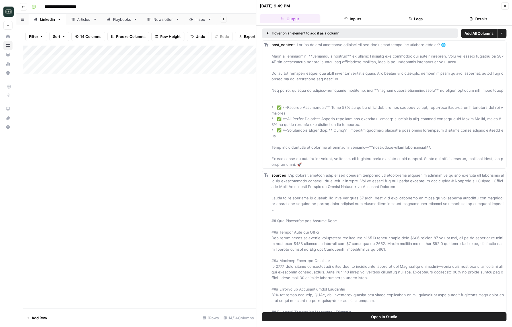
drag, startPoint x: 423, startPoint y: 17, endPoint x: 418, endPoint y: 18, distance: 5.6
click at [423, 17] on button "Logs" at bounding box center [415, 18] width 61 height 9
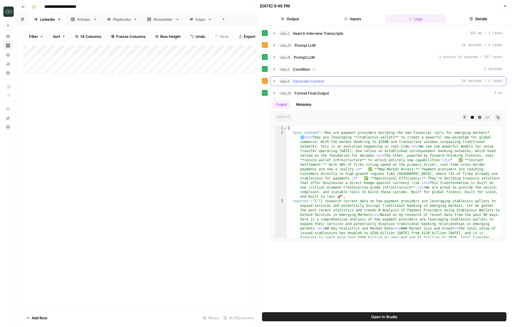
click at [323, 82] on span "Generate Content" at bounding box center [309, 81] width 32 height 6
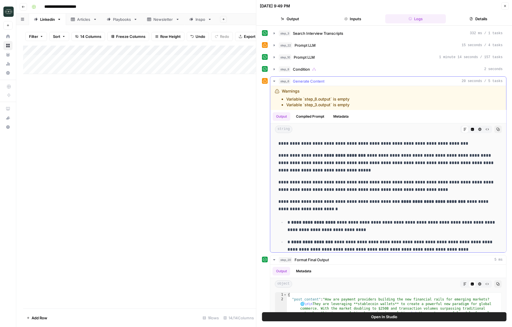
click at [314, 114] on button "Compiled Prompt" at bounding box center [309, 116] width 35 height 9
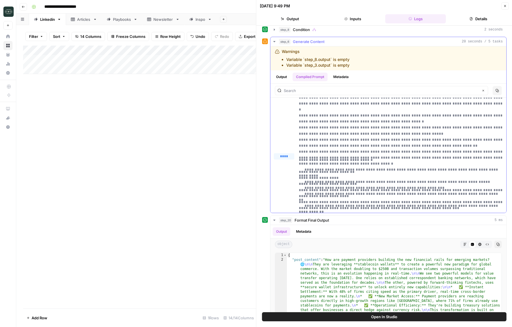
scroll to position [3221, 0]
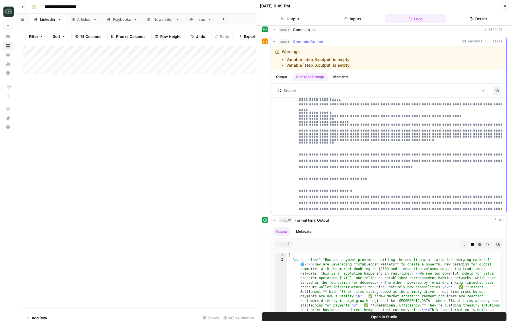
scroll to position [3596, 0]
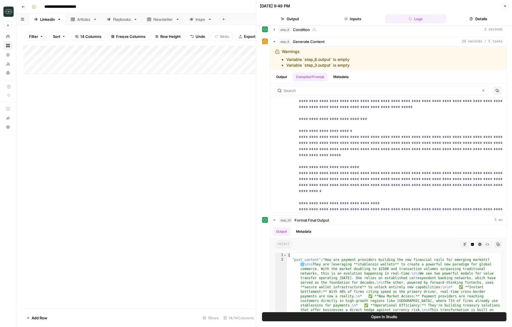
click at [501, 5] on div "08/19/25 at 9:49 PM Close" at bounding box center [384, 5] width 249 height 7
click at [502, 5] on button "Close" at bounding box center [504, 5] width 7 height 7
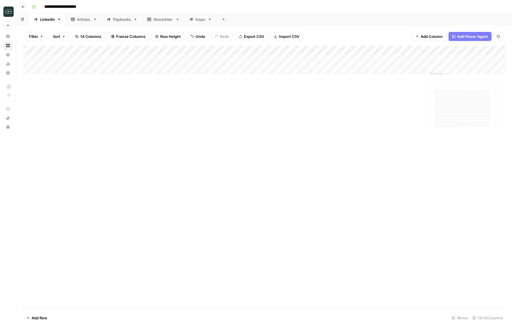
click at [452, 139] on div "Add Column" at bounding box center [264, 177] width 482 height 263
click at [152, 60] on div "Add Column" at bounding box center [264, 60] width 482 height 28
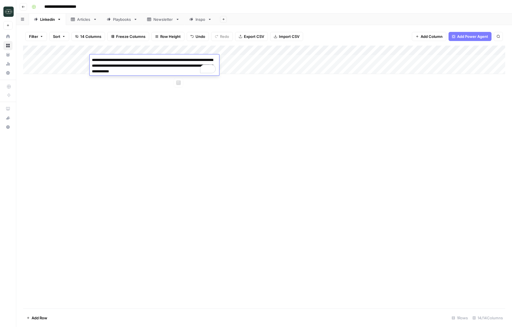
click at [214, 121] on div "Add Column" at bounding box center [264, 177] width 482 height 263
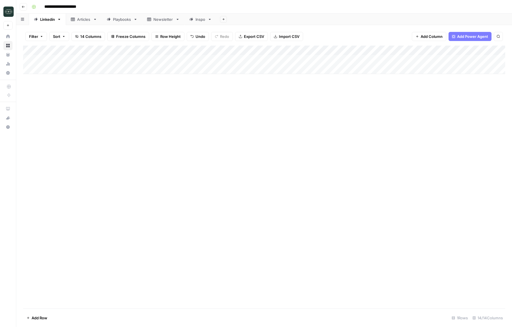
click at [231, 203] on div "Add Column" at bounding box center [264, 177] width 482 height 263
click at [342, 116] on div "Add Column" at bounding box center [264, 177] width 482 height 263
click at [464, 60] on div "Add Column" at bounding box center [264, 60] width 482 height 28
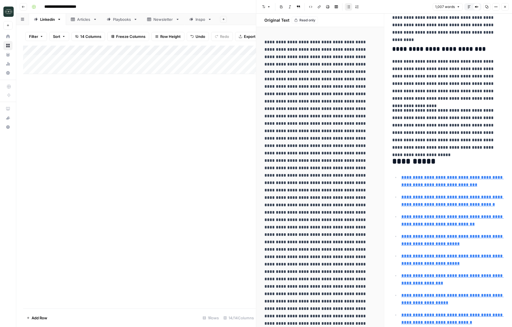
scroll to position [1477, 0]
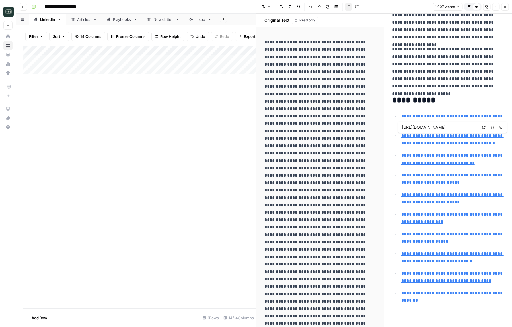
type input "https://ffnews.com/thought-leader/exclusive-harnessing-the-power-of-stablecoins…"
click at [486, 147] on link "Open in a new tab" at bounding box center [483, 146] width 7 height 7
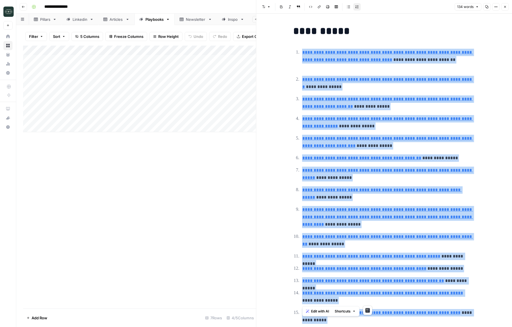
scroll to position [395, 0]
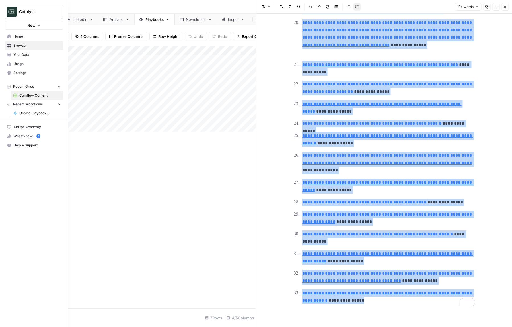
click at [9, 36] on icon at bounding box center [9, 36] width 4 height 4
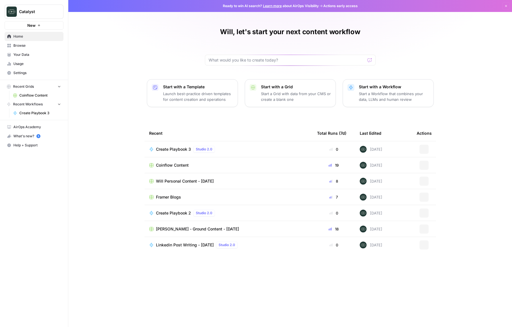
click at [15, 51] on link "Your Data" at bounding box center [34, 54] width 59 height 9
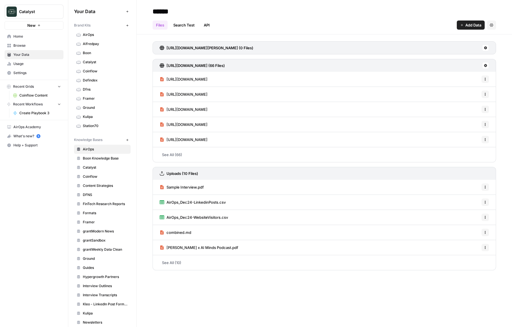
click at [89, 193] on span "DFNS" at bounding box center [105, 194] width 45 height 5
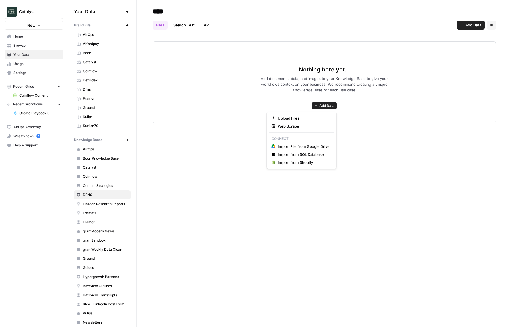
click at [321, 104] on span "Add Data" at bounding box center [326, 105] width 15 height 5
click at [308, 122] on button "Web Scrape" at bounding box center [301, 126] width 65 height 8
click at [286, 84] on span "Add documents, data, and images to your Knowledge Base to give your workflows c…" at bounding box center [324, 84] width 146 height 17
click at [318, 107] on button "Add Data" at bounding box center [324, 105] width 25 height 7
click at [296, 117] on span "Upload Files" at bounding box center [304, 118] width 52 height 6
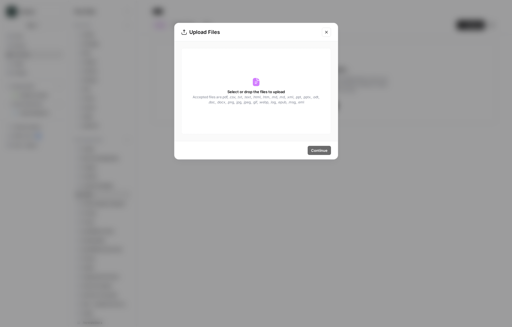
click at [253, 80] on icon at bounding box center [256, 82] width 7 height 8
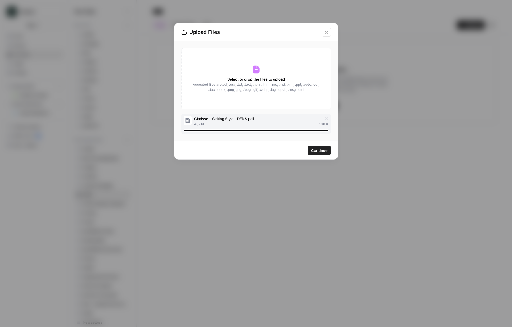
click at [322, 152] on span "Continue" at bounding box center [319, 150] width 16 height 6
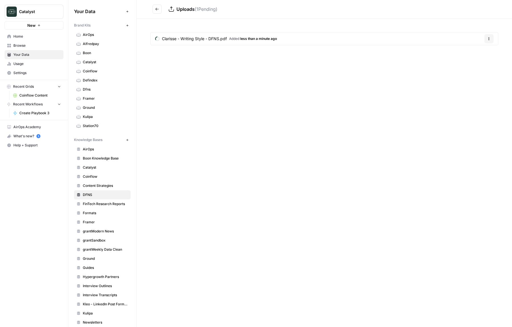
click at [158, 10] on icon "Go back" at bounding box center [157, 9] width 4 height 4
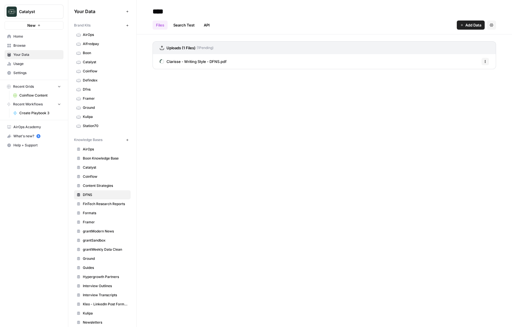
click at [471, 19] on div "Files Search Test API Add Data Settings" at bounding box center [323, 23] width 343 height 14
click at [470, 20] on button "Add Data" at bounding box center [471, 24] width 28 height 9
drag, startPoint x: 446, startPoint y: 43, endPoint x: 447, endPoint y: 38, distance: 4.9
click at [447, 38] on div "Upload Files Web Scrape Connect Import File from Google Drive Import from SQL D…" at bounding box center [449, 60] width 70 height 57
click at [447, 38] on span "Upload Files" at bounding box center [452, 39] width 52 height 6
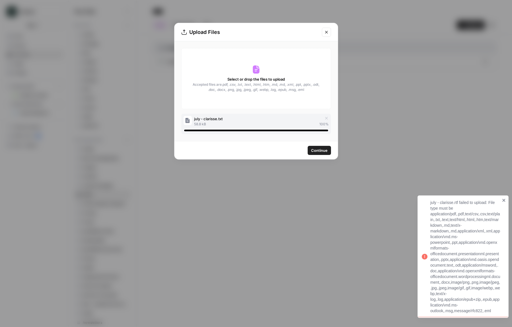
click at [320, 148] on span "Continue" at bounding box center [319, 150] width 16 height 6
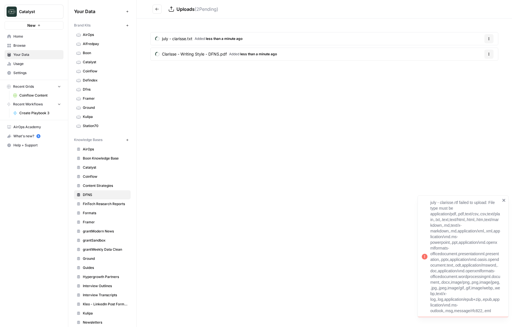
click at [320, 148] on div "Uploads ( 2 Pending) july - clarisse.txt Added less than a minute ago Options C…" at bounding box center [324, 163] width 375 height 327
click at [157, 11] on button "Go back" at bounding box center [156, 9] width 9 height 9
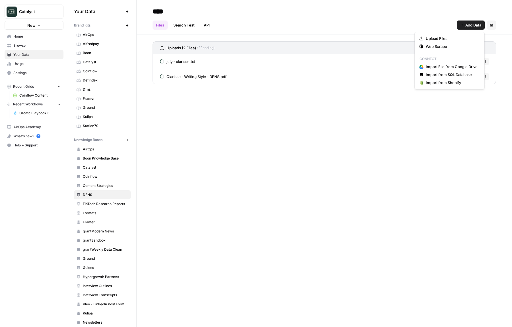
click at [463, 28] on button "Add Data" at bounding box center [471, 24] width 28 height 9
click at [446, 49] on button "Web Scrape" at bounding box center [449, 46] width 65 height 8
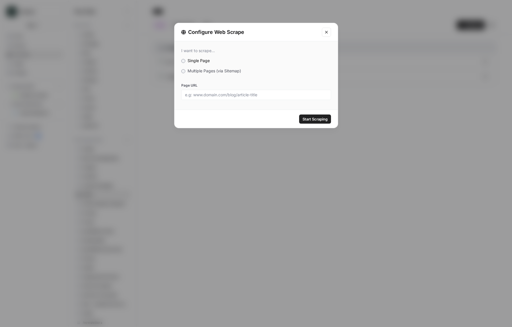
click at [229, 74] on div "I want to scrape... Single Page Multiple Pages (via Sitemap) Page URL" at bounding box center [255, 73] width 163 height 65
click at [225, 72] on span "Multiple Pages (via Sitemap)" at bounding box center [213, 70] width 53 height 5
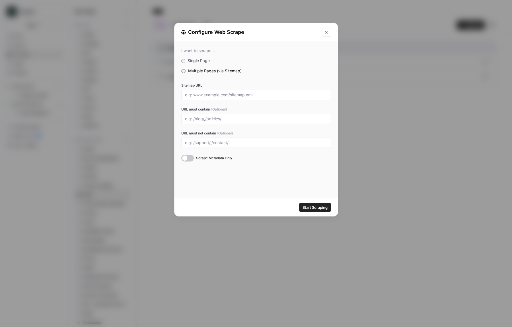
click at [232, 97] on div at bounding box center [256, 95] width 150 height 10
click at [273, 97] on input "Sitemap URL" at bounding box center [256, 94] width 142 height 5
paste input "[URL][DOMAIN_NAME]"
type input "[URL][DOMAIN_NAME]"
click at [327, 206] on span "Start Scraping" at bounding box center [314, 207] width 25 height 6
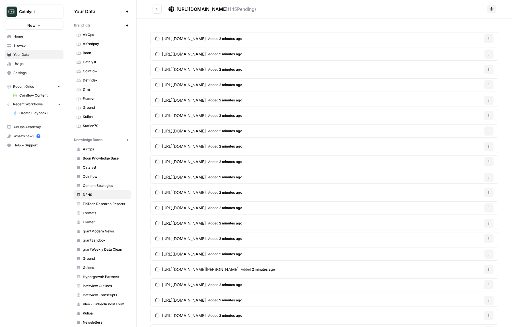
drag, startPoint x: 373, startPoint y: 224, endPoint x: 373, endPoint y: 228, distance: 4.3
click at [372, 224] on article "[URL][DOMAIN_NAME] Added 2 minutes ago Options" at bounding box center [324, 222] width 348 height 13
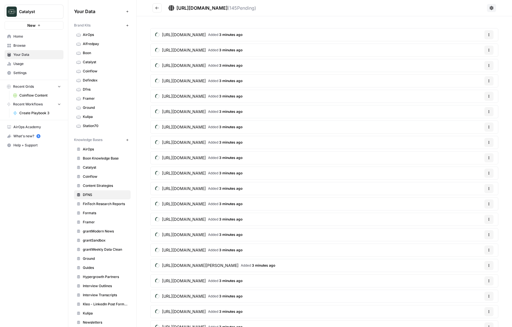
click at [160, 11] on button "Go back" at bounding box center [156, 7] width 9 height 9
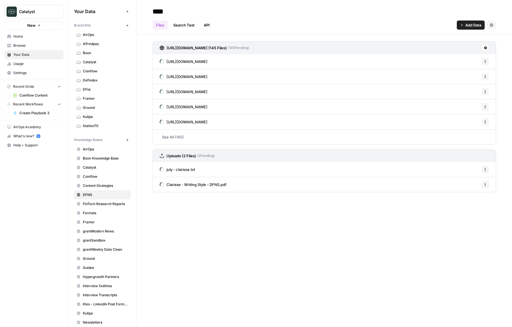
click at [285, 236] on div "**** Files Search Test API Add Data Settings [URL][DOMAIN_NAME] (145 Files) ( 1…" at bounding box center [324, 163] width 375 height 327
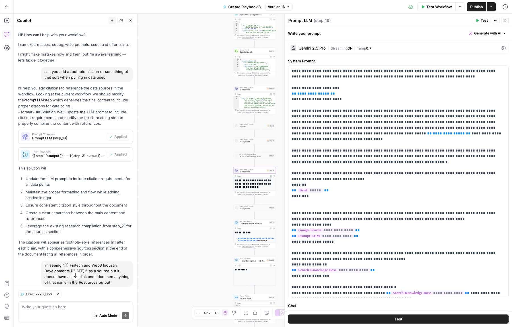
scroll to position [990, 0]
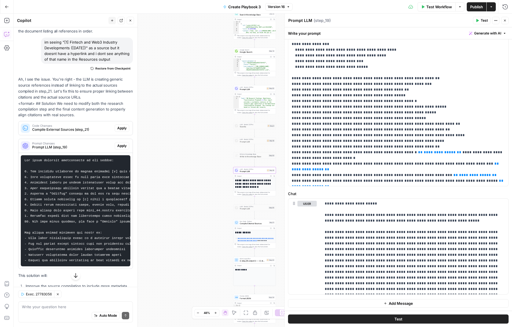
drag, startPoint x: 199, startPoint y: 91, endPoint x: 172, endPoint y: 69, distance: 34.5
click at [171, 69] on div "**********" at bounding box center [263, 170] width 498 height 313
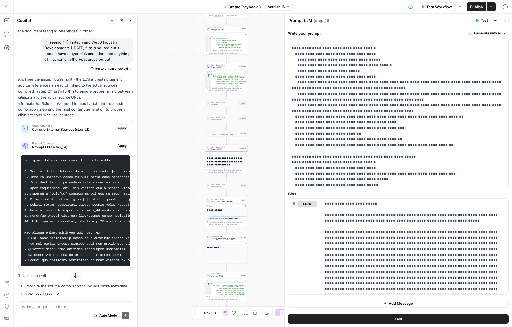
scroll to position [684, 0]
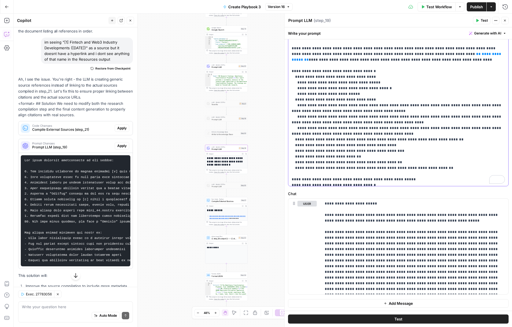
scroll to position [668, 0]
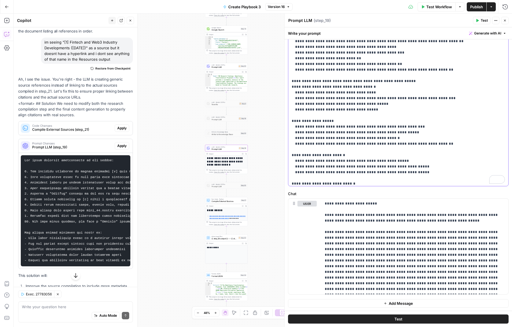
scroll to position [112, 0]
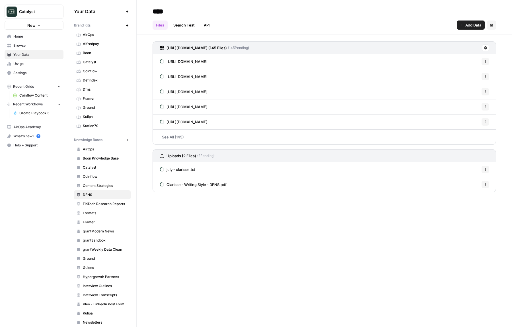
click at [213, 165] on div "july - clarisse.txt Options" at bounding box center [323, 169] width 343 height 15
click at [178, 167] on span "july - clarisse.txt" at bounding box center [180, 169] width 28 height 6
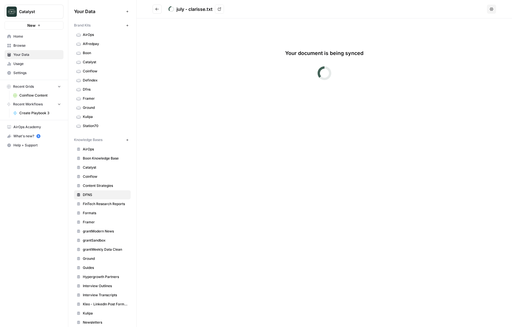
click at [157, 8] on icon "Go back" at bounding box center [157, 9] width 4 height 4
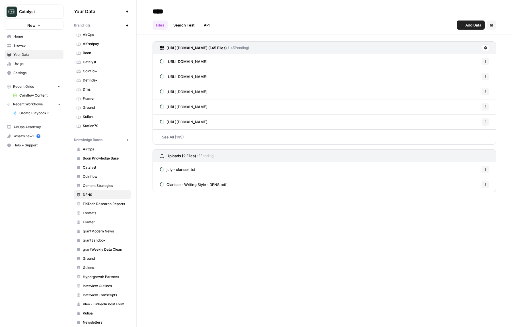
click at [190, 26] on link "Search Test" at bounding box center [184, 24] width 28 height 9
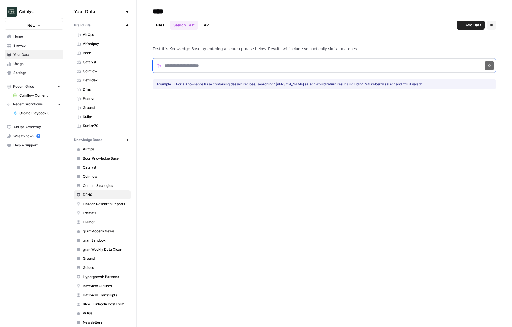
click at [189, 64] on input "Search phrase" at bounding box center [323, 65] width 343 height 14
paste input "**********"
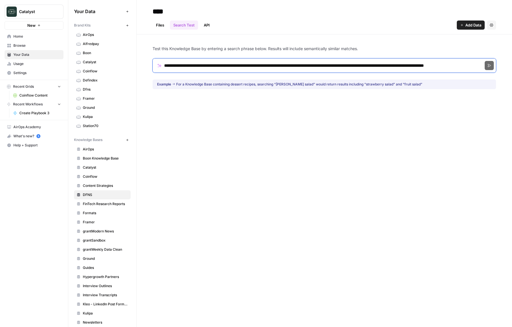
scroll to position [0, 30]
type input "**********"
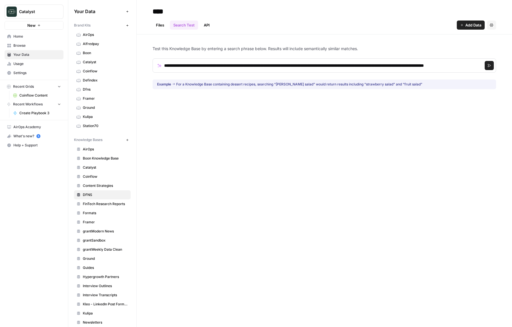
scroll to position [0, 0]
click at [488, 65] on icon "submit" at bounding box center [489, 65] width 3 height 3
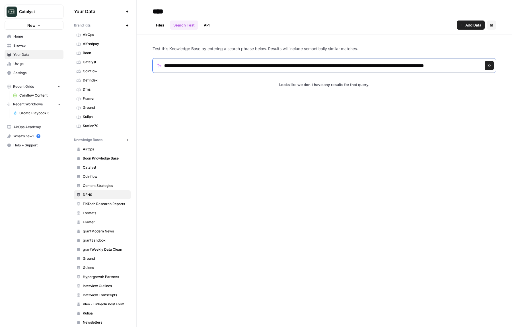
click at [383, 71] on input "**********" at bounding box center [323, 65] width 343 height 14
click at [386, 69] on input "**********" at bounding box center [323, 65] width 343 height 14
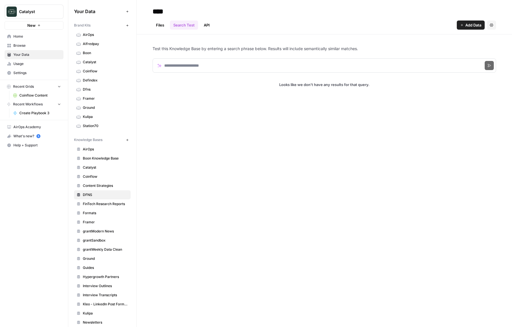
click at [358, 114] on div "**** Files Search Test API Add Data Settings Test this Knowledge Base by enteri…" at bounding box center [324, 163] width 375 height 327
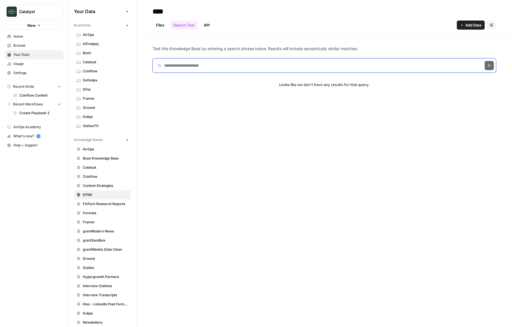
click at [216, 61] on input "Search phrase" at bounding box center [323, 65] width 343 height 14
type input "*******"
click button "Search" at bounding box center [488, 65] width 9 height 9
click at [344, 61] on input "*******" at bounding box center [323, 65] width 343 height 14
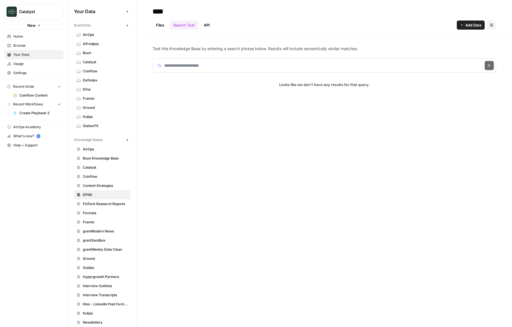
click at [160, 28] on link "Files" at bounding box center [159, 24] width 15 height 9
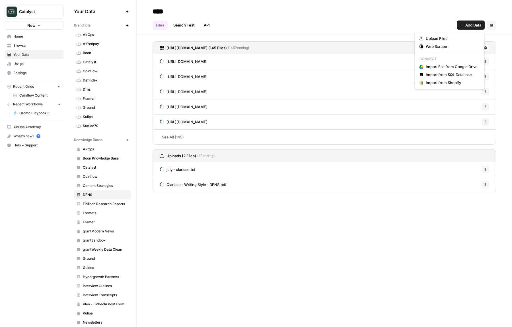
click at [474, 25] on span "Add Data" at bounding box center [473, 25] width 16 height 6
click at [459, 37] on span "Upload Files" at bounding box center [452, 39] width 52 height 6
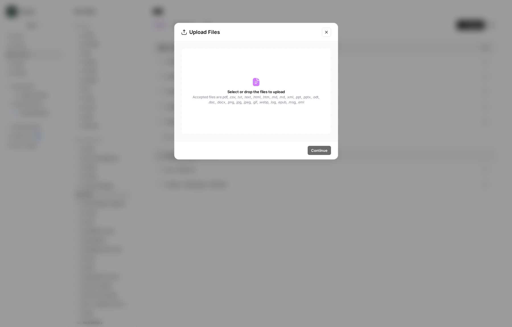
click at [273, 104] on span "Accepted files are .pdf, .csv, .txt, .text, .html, .htm, .md, .md, .xml, .ppt, …" at bounding box center [255, 99] width 127 height 10
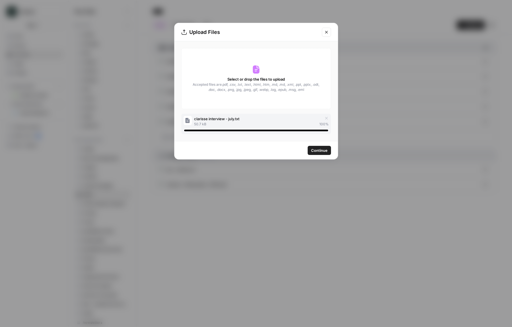
click at [319, 150] on span "Continue" at bounding box center [319, 150] width 16 height 6
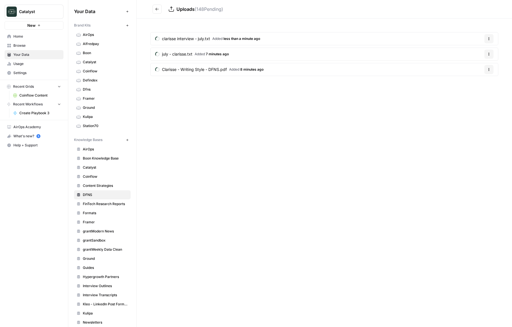
click at [157, 10] on icon "Go back" at bounding box center [157, 9] width 4 height 4
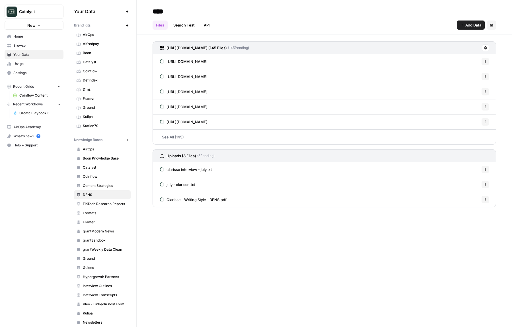
click at [226, 134] on link "See All (145)" at bounding box center [323, 136] width 343 height 15
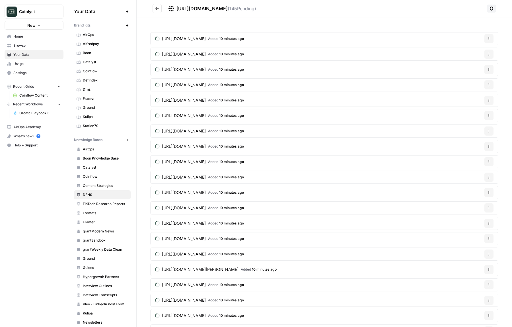
scroll to position [346, 0]
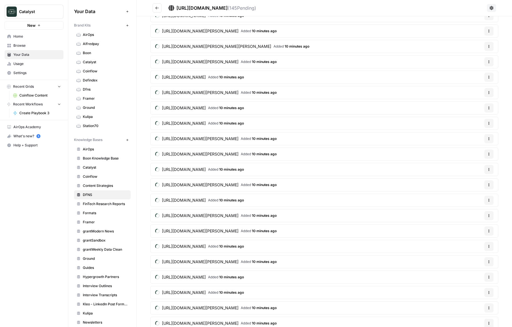
click at [220, 230] on span "https://www.dfns.co/speaker/chris-sutton" at bounding box center [200, 231] width 77 height 6
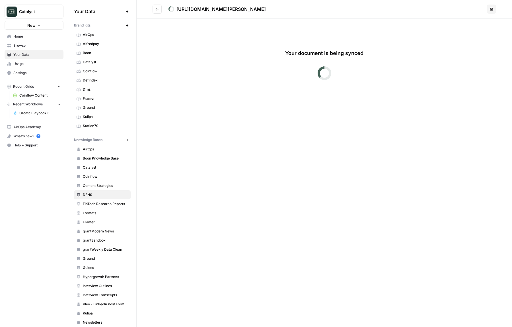
click at [157, 9] on icon "Go back" at bounding box center [156, 9] width 3 height 3
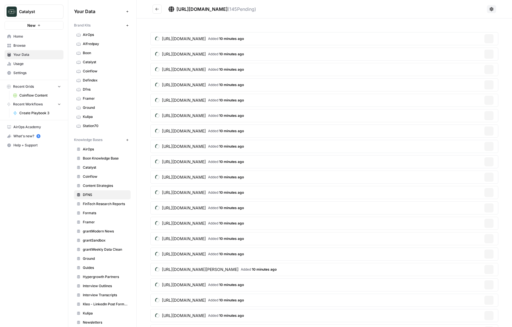
click at [157, 9] on icon "Go back" at bounding box center [156, 9] width 3 height 3
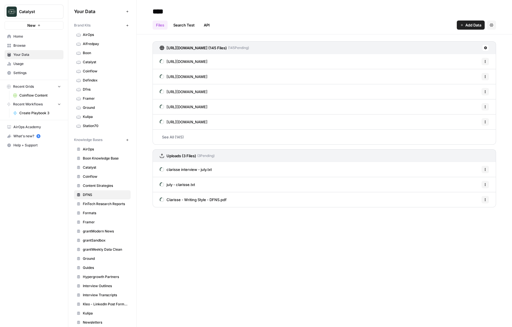
click at [245, 229] on div "**** Files Search Test API Add Data Settings https://www.dfns.co/sitemap.xml (1…" at bounding box center [324, 163] width 375 height 327
click at [204, 27] on link "API" at bounding box center [206, 24] width 13 height 9
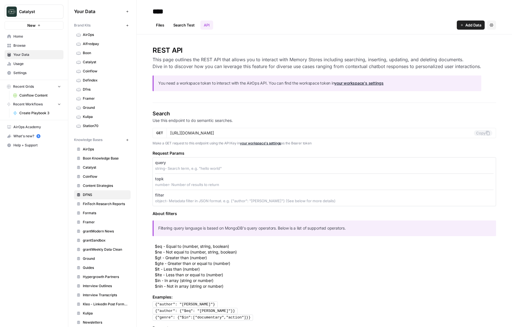
click at [160, 28] on link "Files" at bounding box center [159, 24] width 15 height 9
